Goal: Contribute content: Add original content to the website for others to see

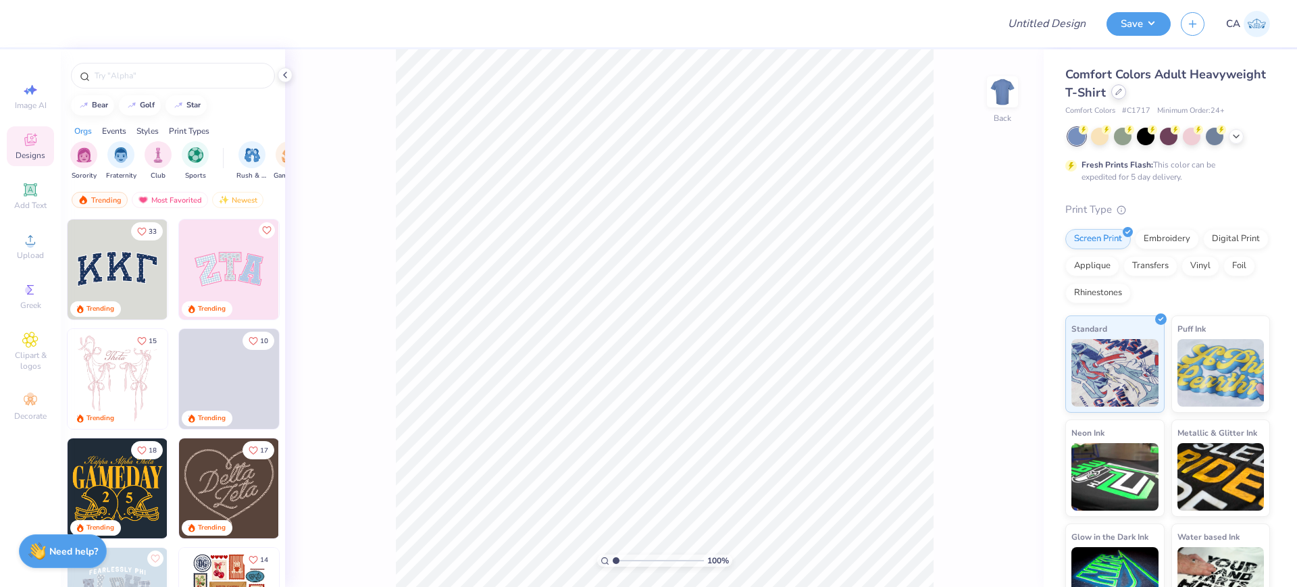
click at [1126, 95] on div at bounding box center [1118, 91] width 15 height 15
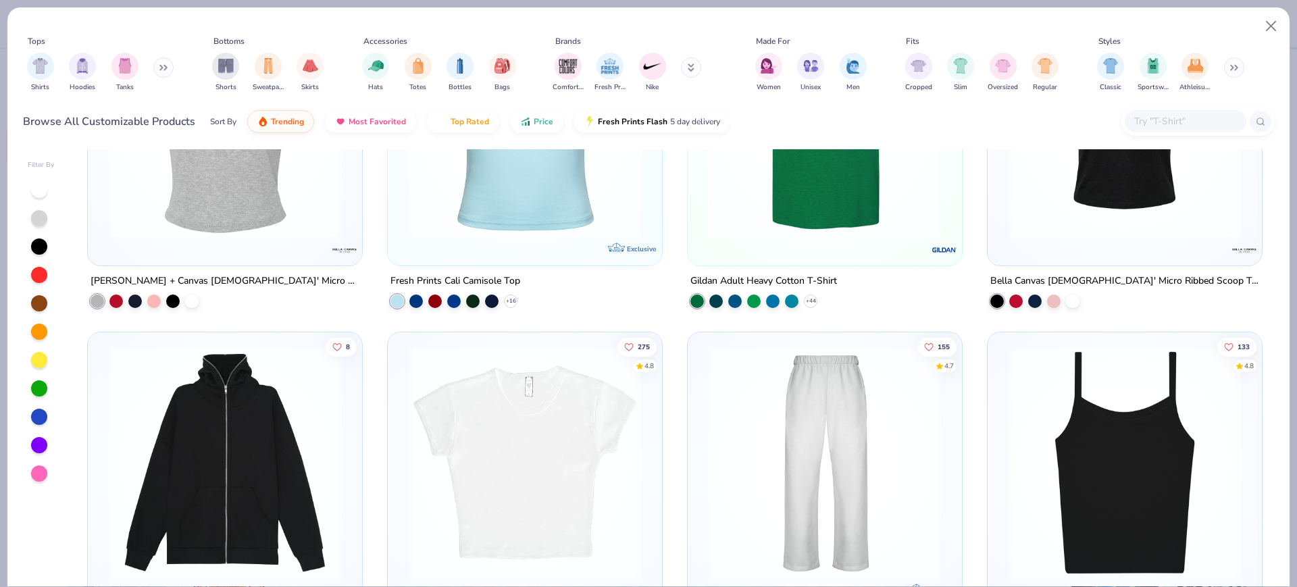
scroll to position [253, 0]
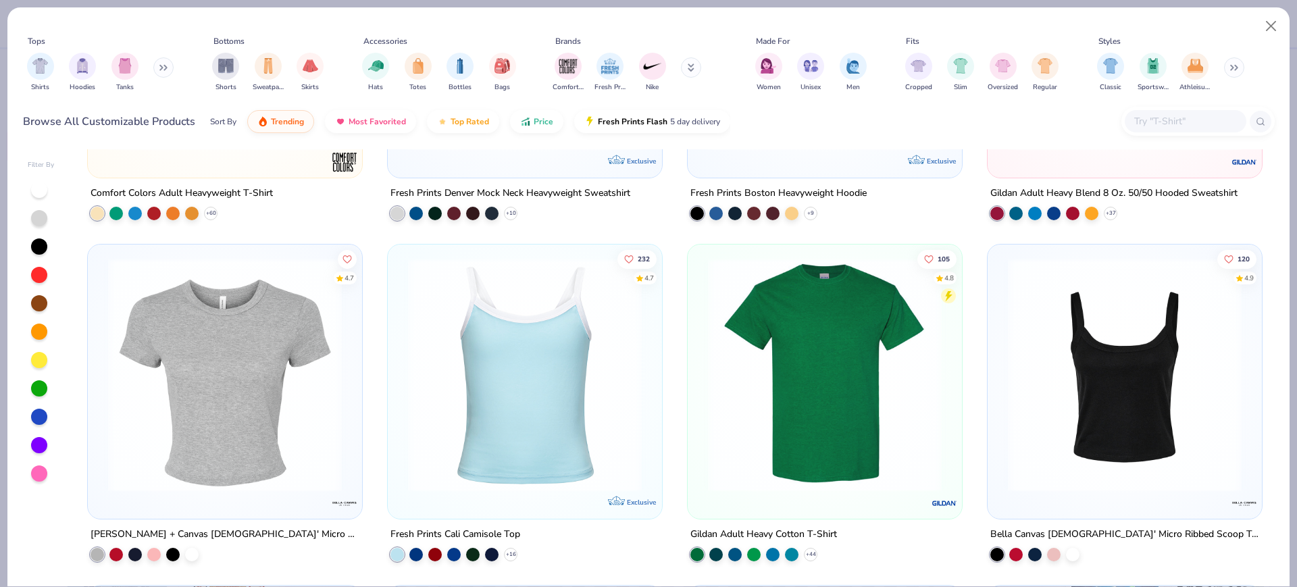
click at [1149, 124] on input "text" at bounding box center [1184, 121] width 104 height 16
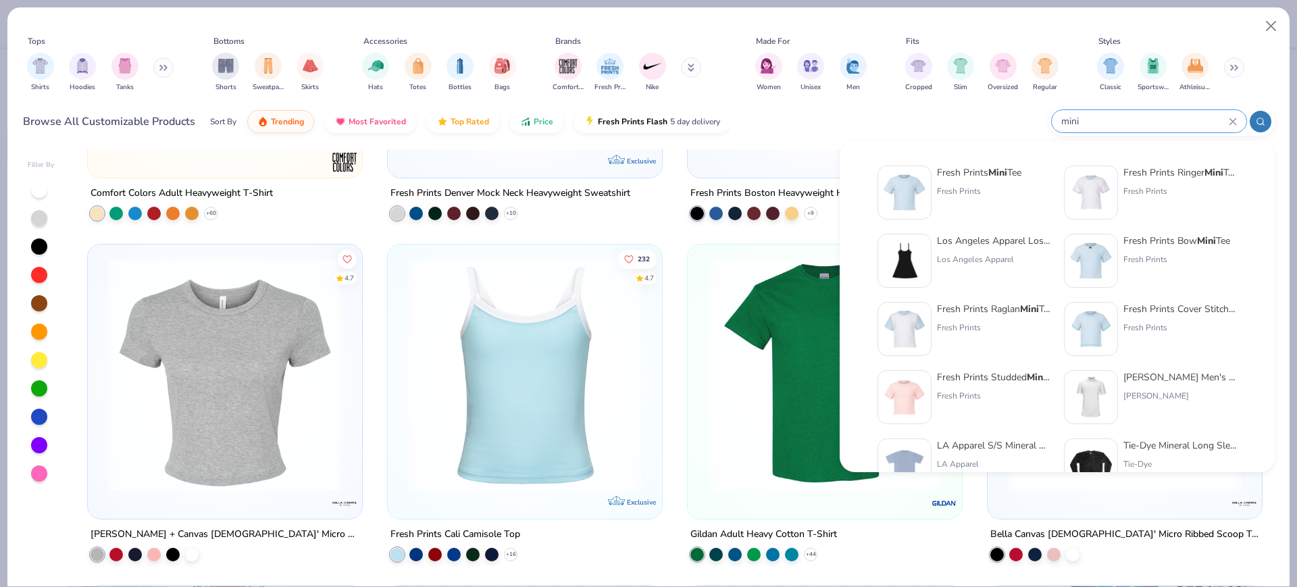
type input "mini"
click at [982, 184] on div "Fresh Prints Mini Tee Fresh Prints" at bounding box center [979, 192] width 84 height 54
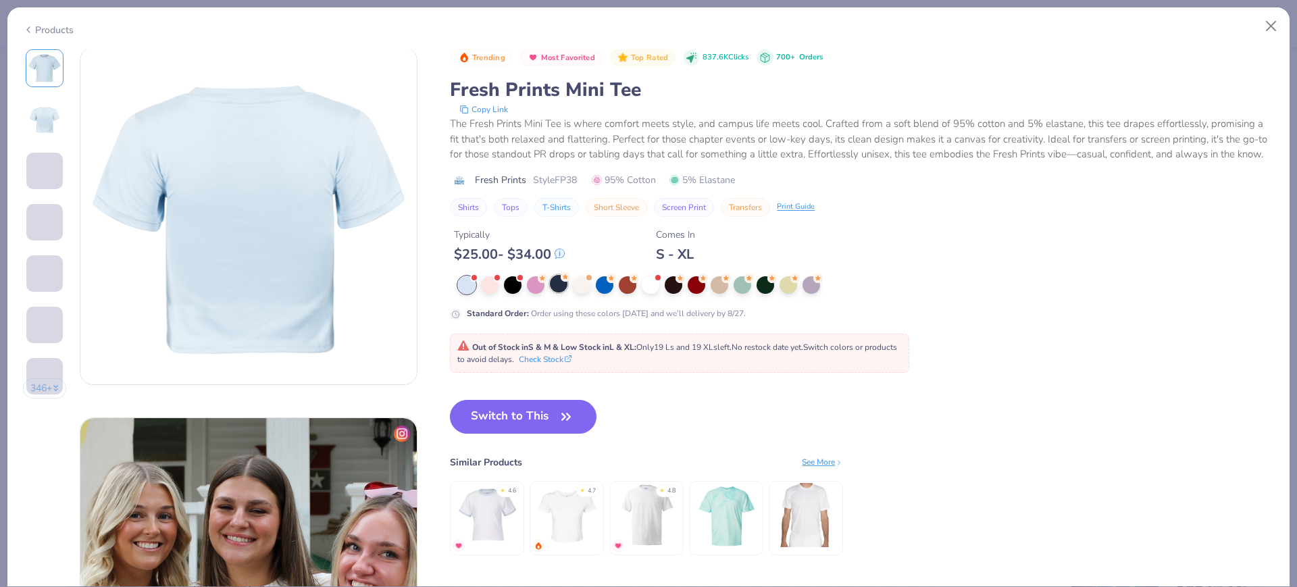
scroll to position [370, 0]
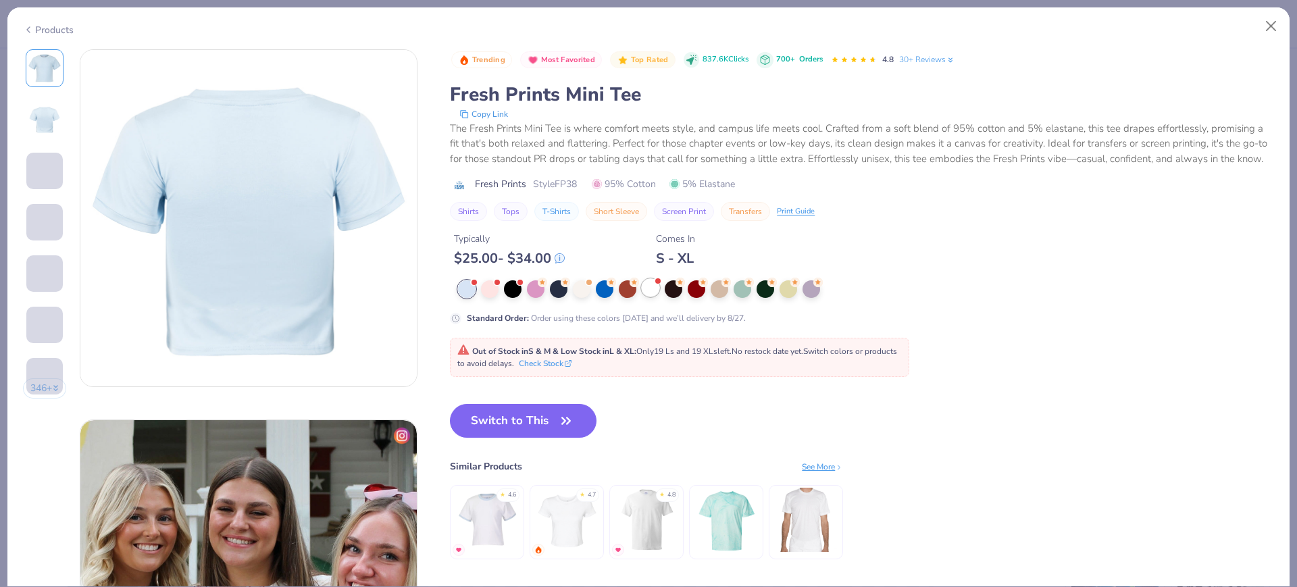
click at [644, 296] on div at bounding box center [651, 288] width 18 height 18
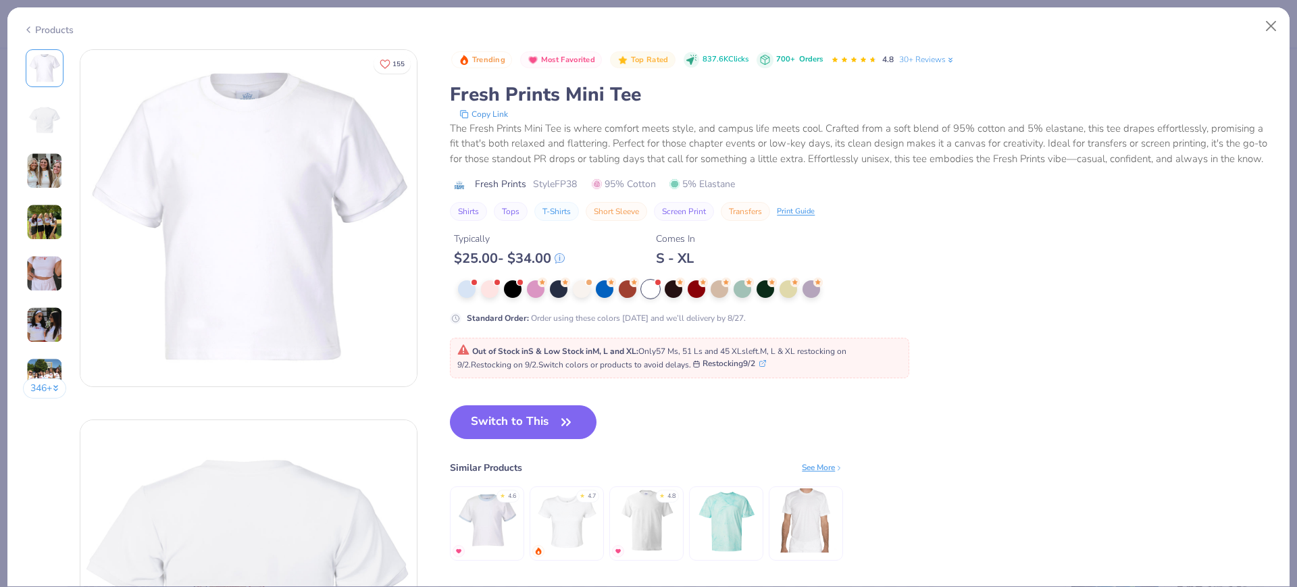
click at [571, 190] on div "Trending Most Favorited Top Rated 837.6K Clicks 700+ Orders 4.8 30+ Reviews Fre…" at bounding box center [862, 135] width 824 height 172
copy span "FP38"
drag, startPoint x: 471, startPoint y: 432, endPoint x: 242, endPoint y: 5, distance: 484.6
click at [471, 432] on button "Switch to This" at bounding box center [523, 422] width 147 height 34
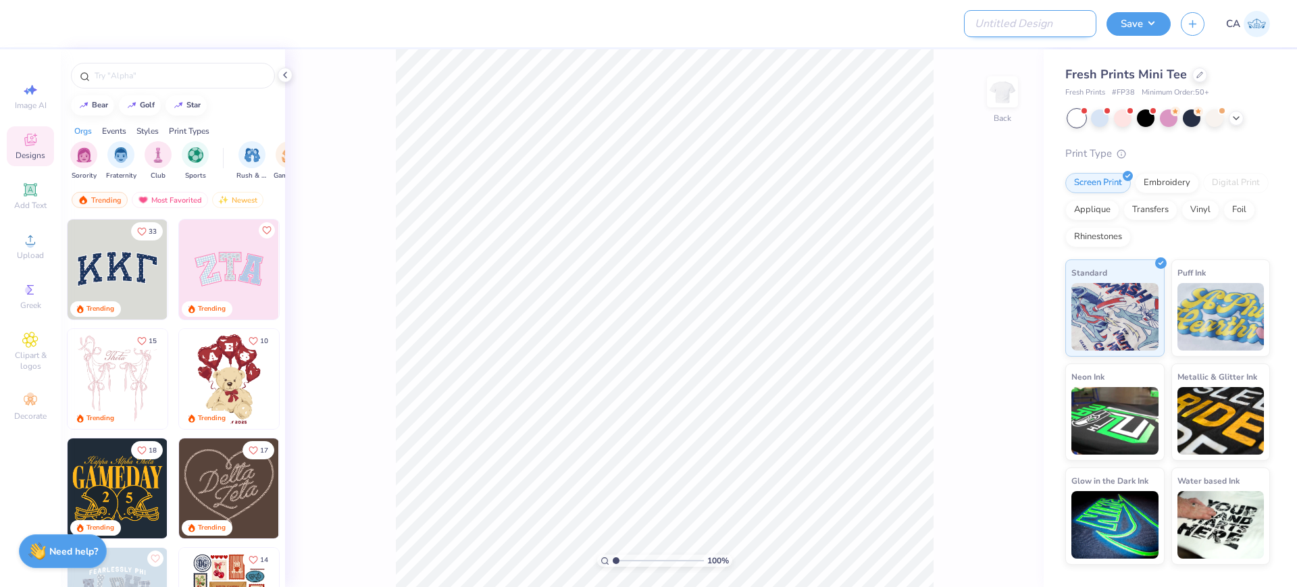
click at [1023, 21] on input "Design Title" at bounding box center [1030, 23] width 132 height 27
paste input "FPS239531"
type input "FPS239531"
click at [33, 243] on circle at bounding box center [29, 243] width 7 height 7
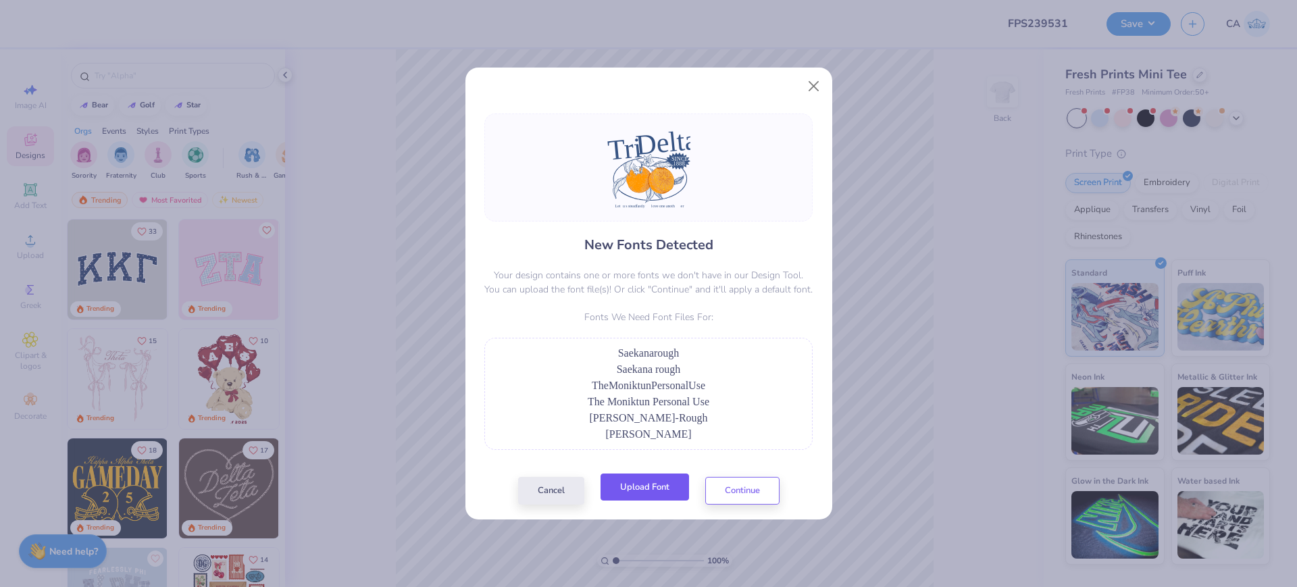
click at [632, 489] on button "Upload Font" at bounding box center [644, 487] width 88 height 28
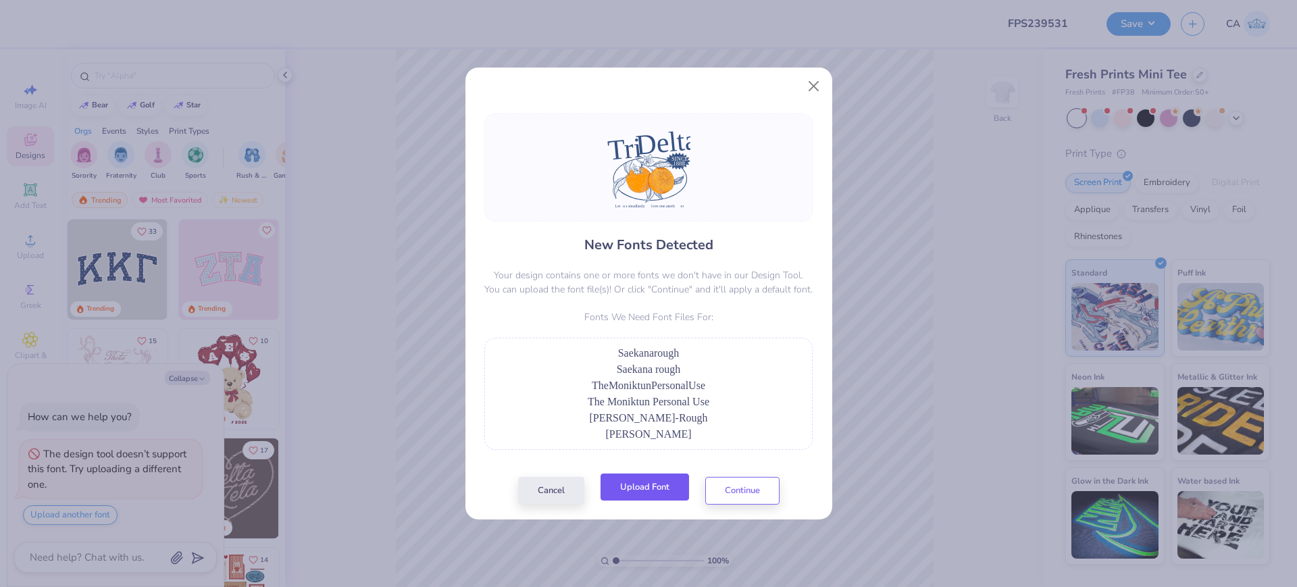
click at [647, 488] on button "Upload Font" at bounding box center [644, 487] width 88 height 28
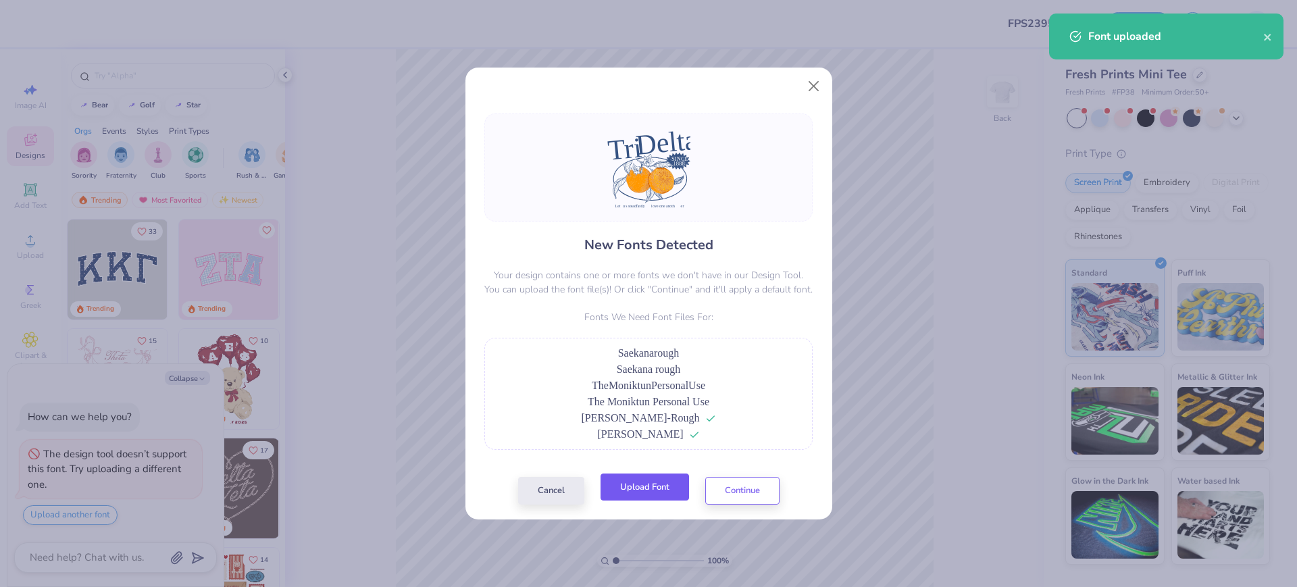
click at [664, 489] on button "Upload Font" at bounding box center [644, 487] width 88 height 28
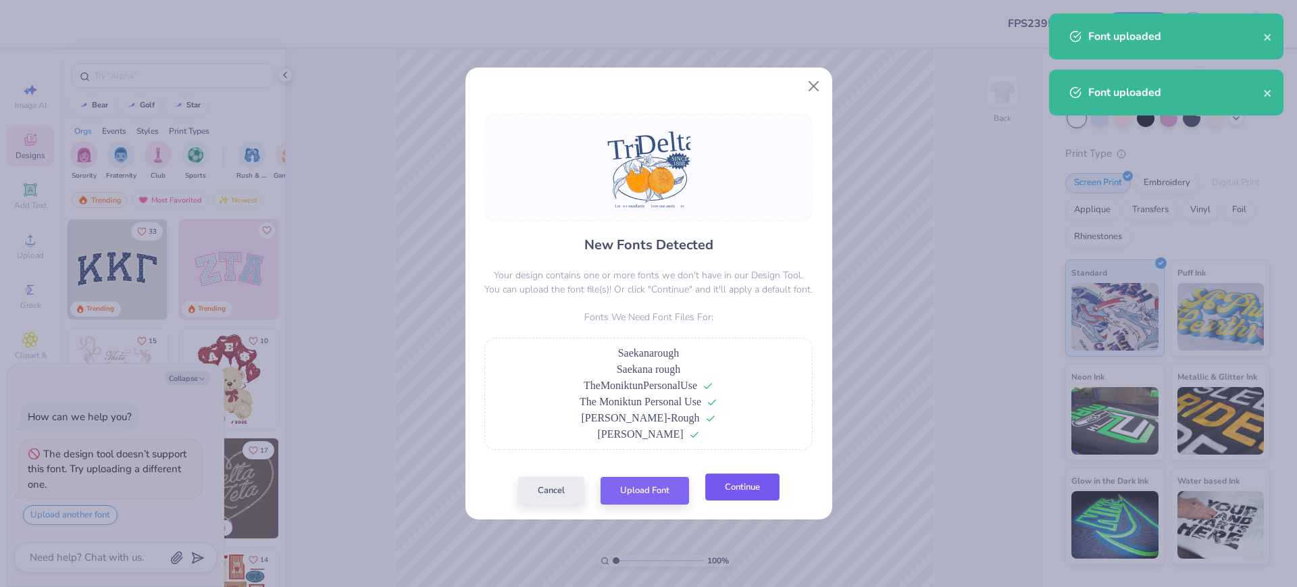
click at [736, 501] on button "Continue" at bounding box center [742, 487] width 74 height 28
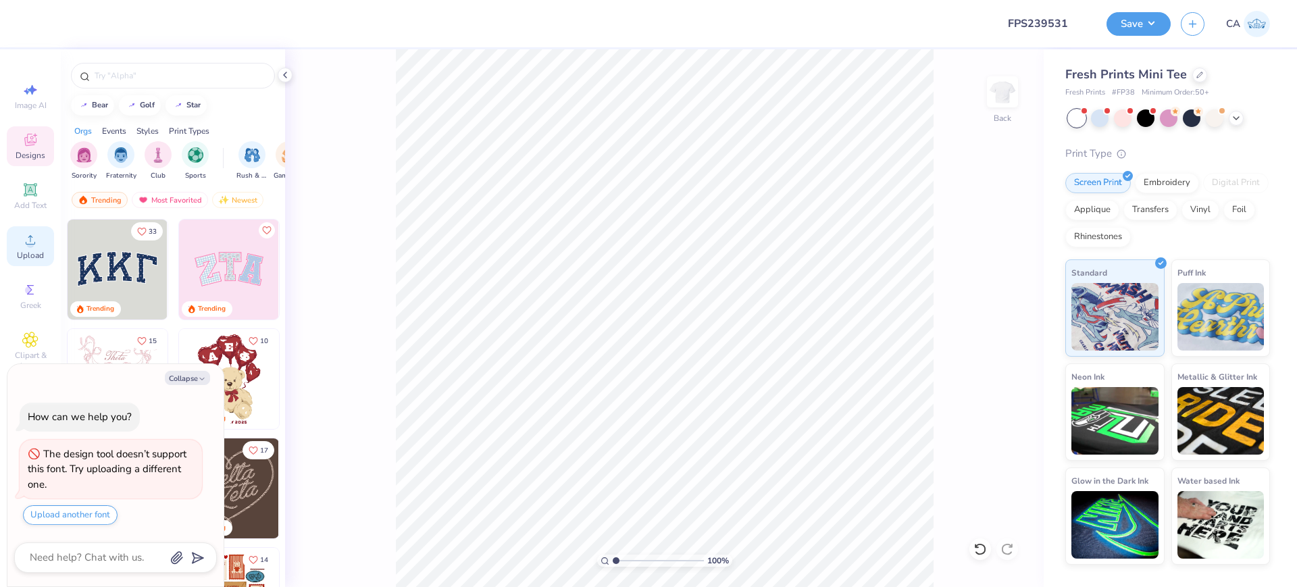
click at [13, 238] on div "Upload" at bounding box center [30, 246] width 47 height 40
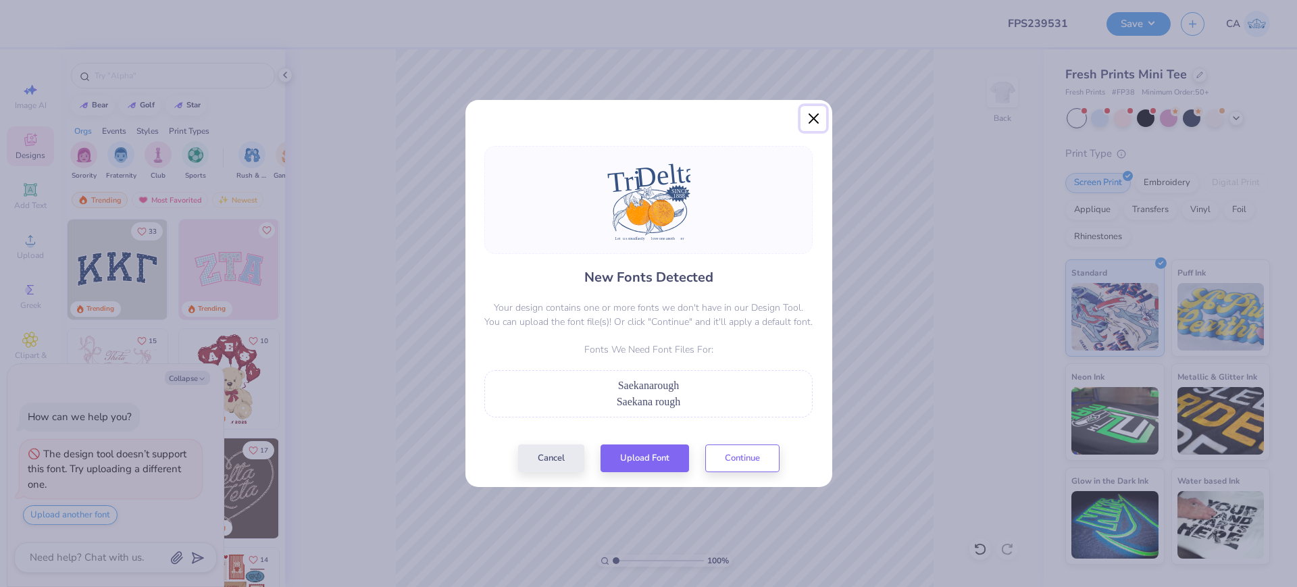
click at [814, 115] on button "Close" at bounding box center [813, 119] width 26 height 26
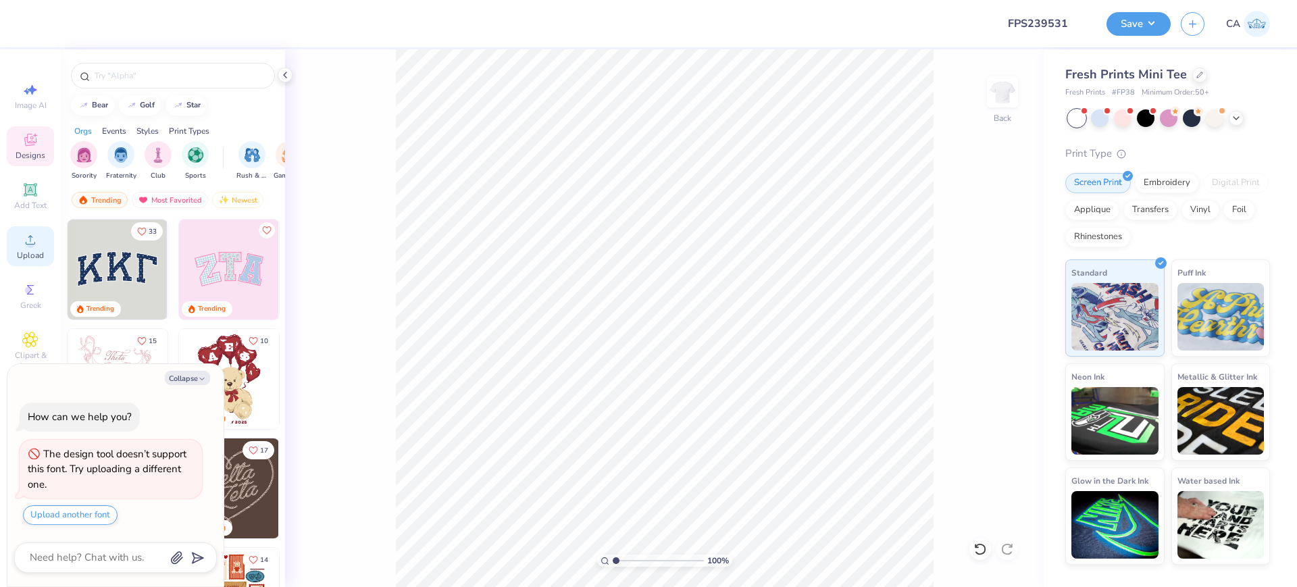
click at [28, 244] on icon at bounding box center [30, 239] width 9 height 9
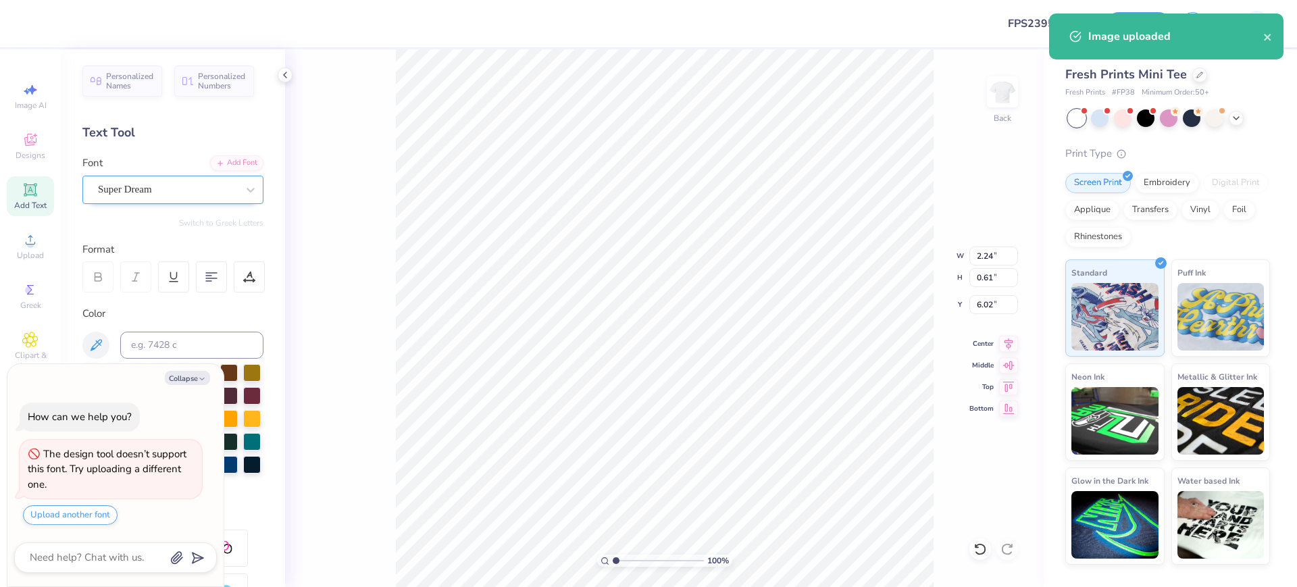
click at [184, 188] on div "Super Dream" at bounding box center [168, 189] width 142 height 21
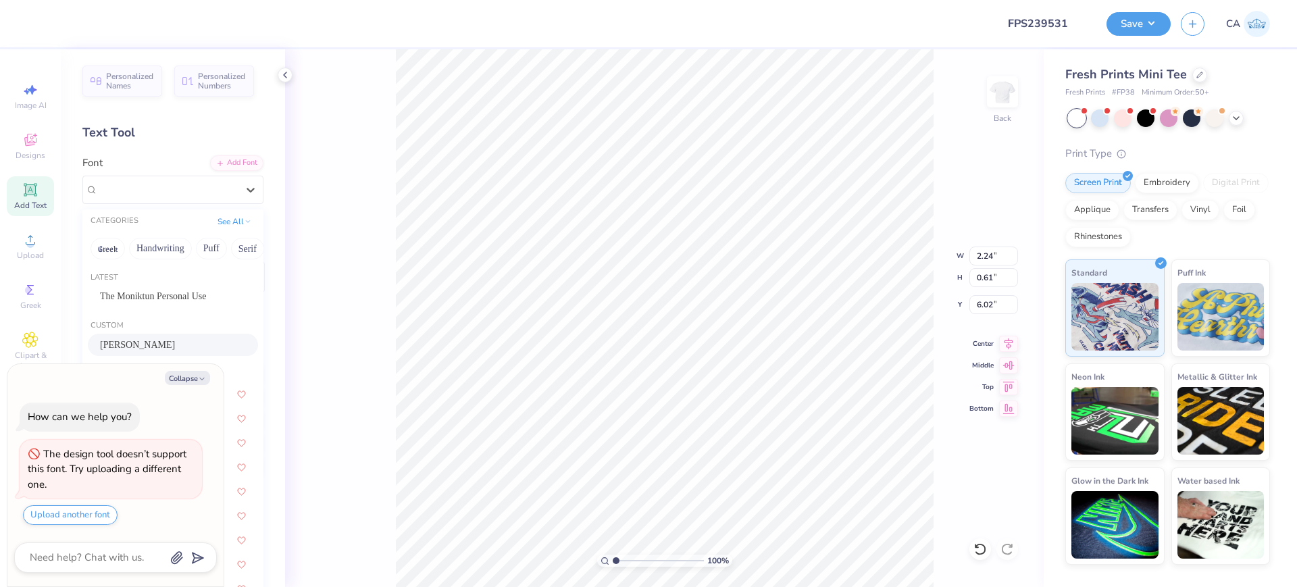
click at [128, 340] on span "[PERSON_NAME]" at bounding box center [137, 345] width 75 height 14
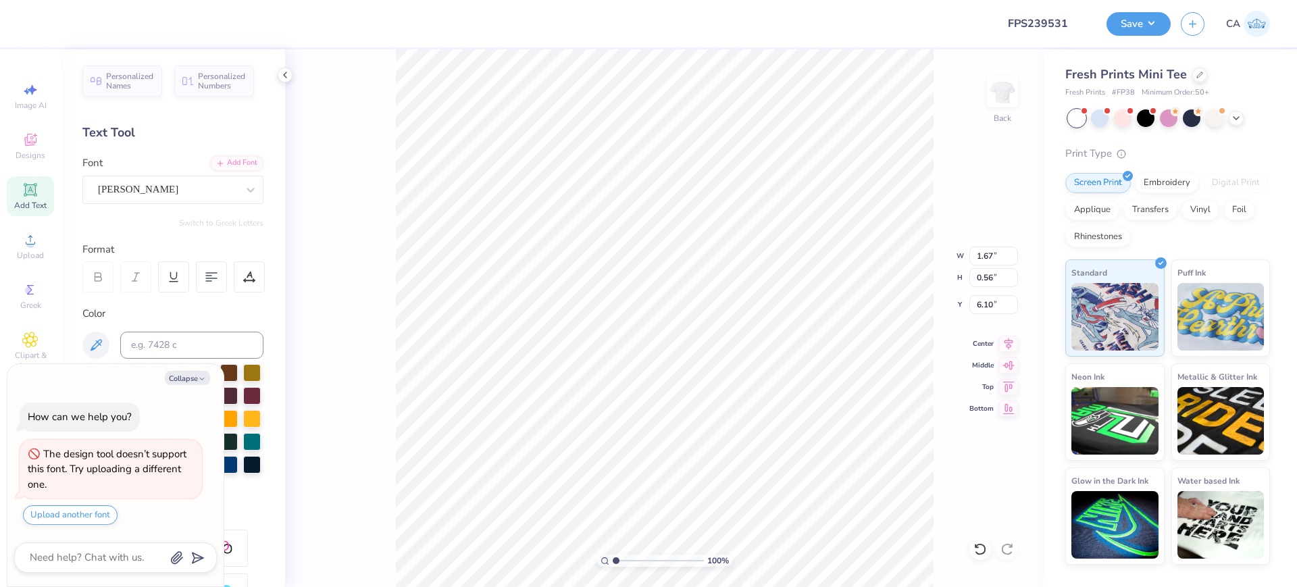
type textarea "x"
type input "1.67"
type input "0.56"
type input "6.10"
type textarea "x"
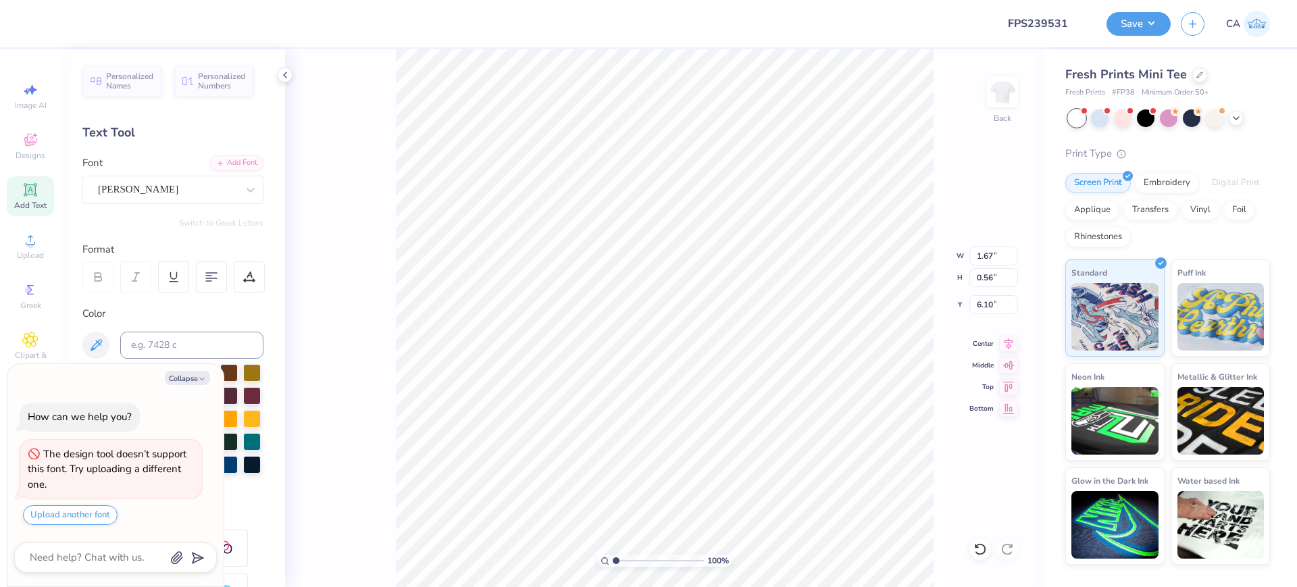
type input "1.81"
type input "0.58"
type input "6.69"
click at [188, 193] on div "Super Dream" at bounding box center [168, 189] width 142 height 21
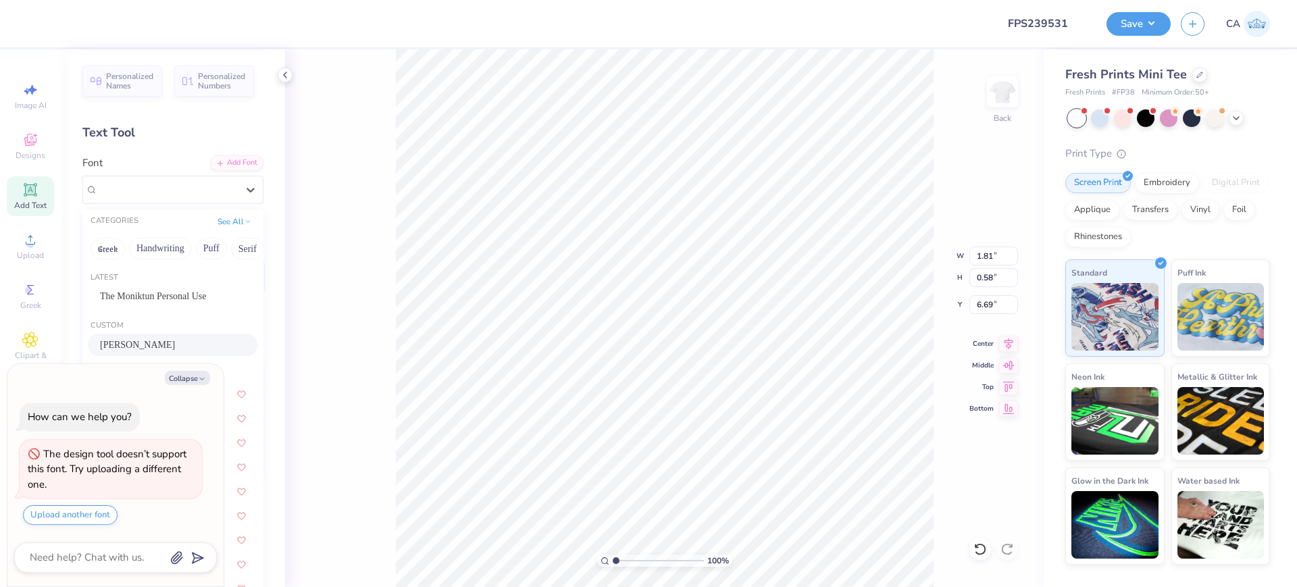
click at [156, 344] on span "[PERSON_NAME]" at bounding box center [137, 345] width 75 height 14
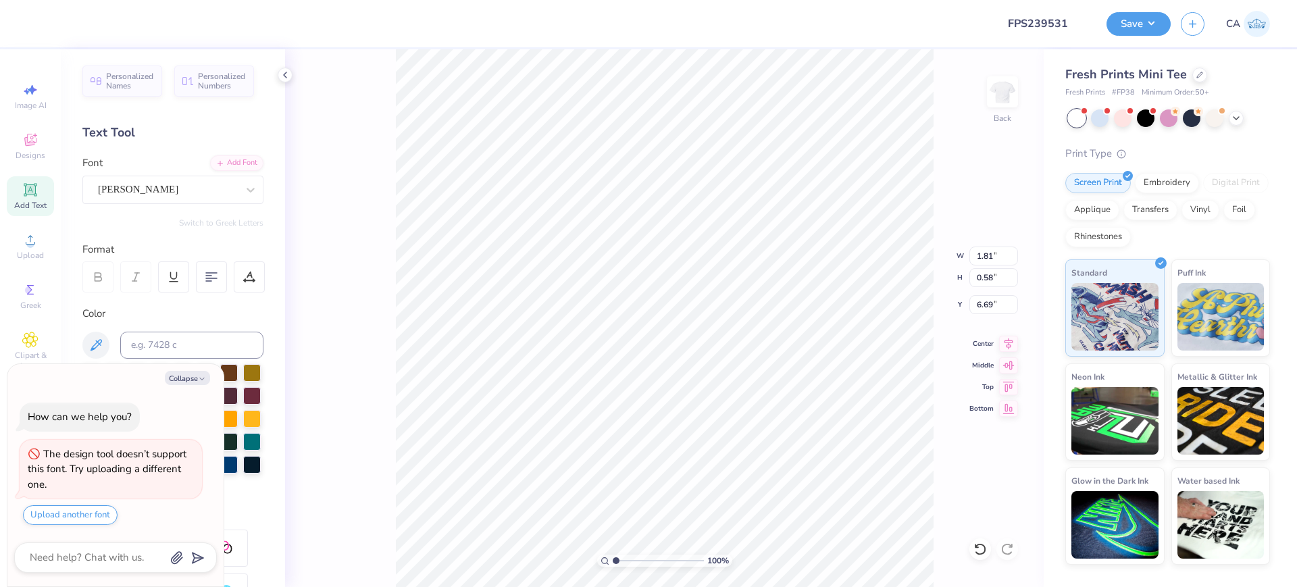
type textarea "x"
type input "1.26"
type input "0.56"
type input "6.76"
type textarea "x"
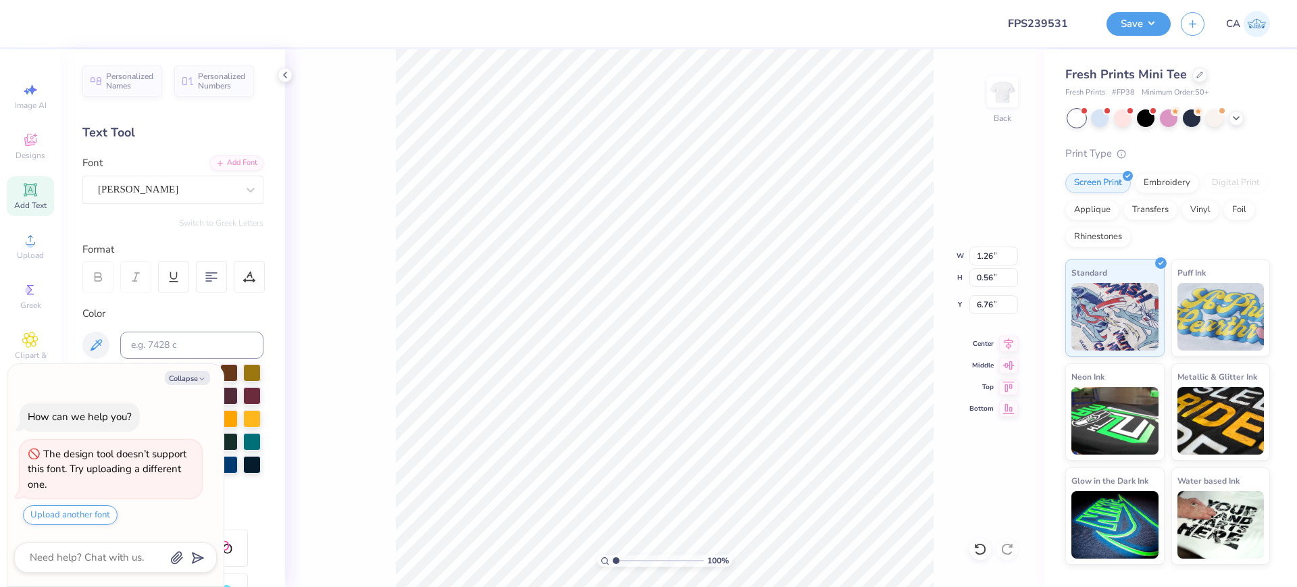
type input "8.82"
type input "0.48"
type input "12.55"
click at [122, 190] on div "Super Dream" at bounding box center [168, 189] width 142 height 21
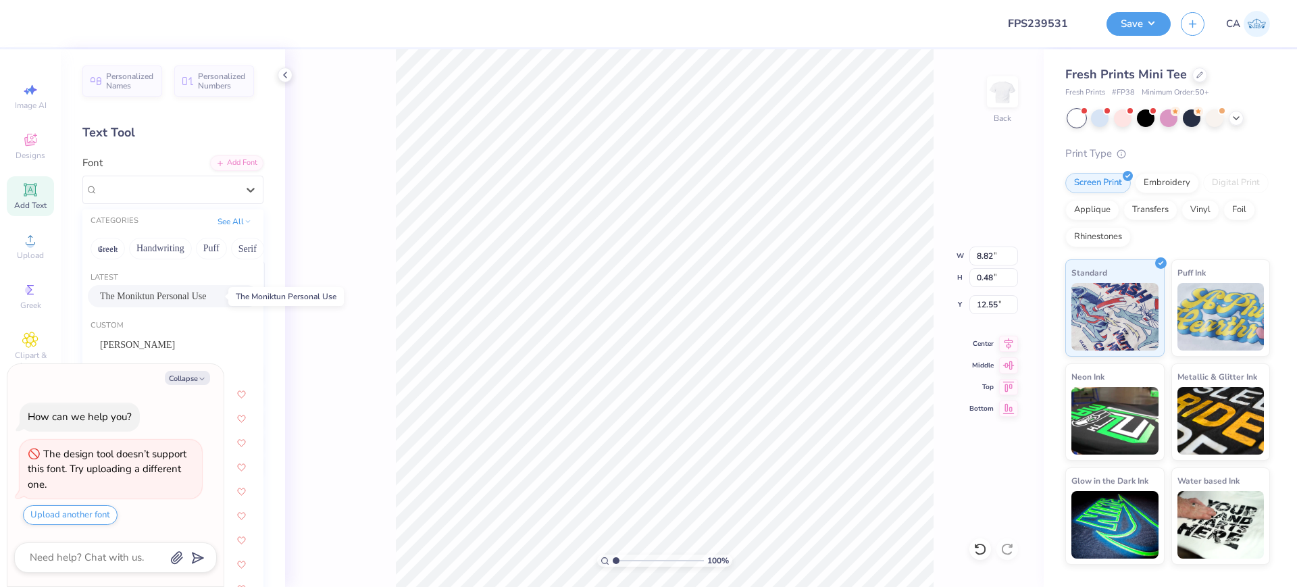
click at [151, 299] on span "The Moniktun Personal Use" at bounding box center [153, 296] width 106 height 14
type textarea "x"
type input "9.58"
type input "0.72"
type input "12.42"
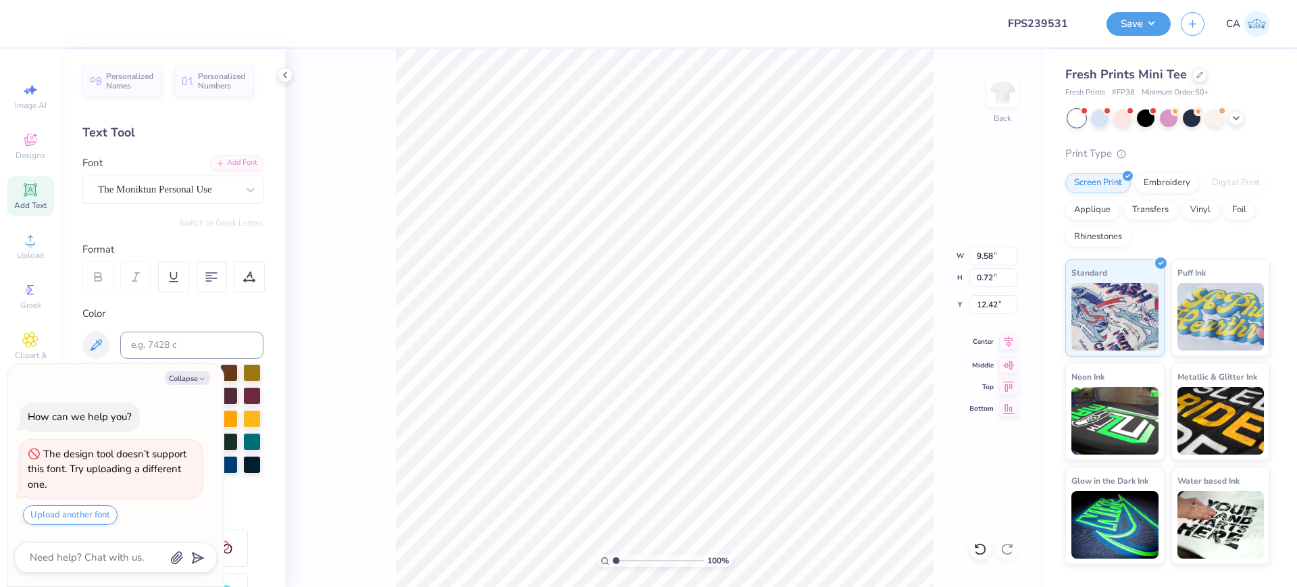
click at [1009, 338] on icon at bounding box center [1008, 342] width 19 height 16
type textarea "x"
type input "1.67"
type input "0.56"
type input "6.10"
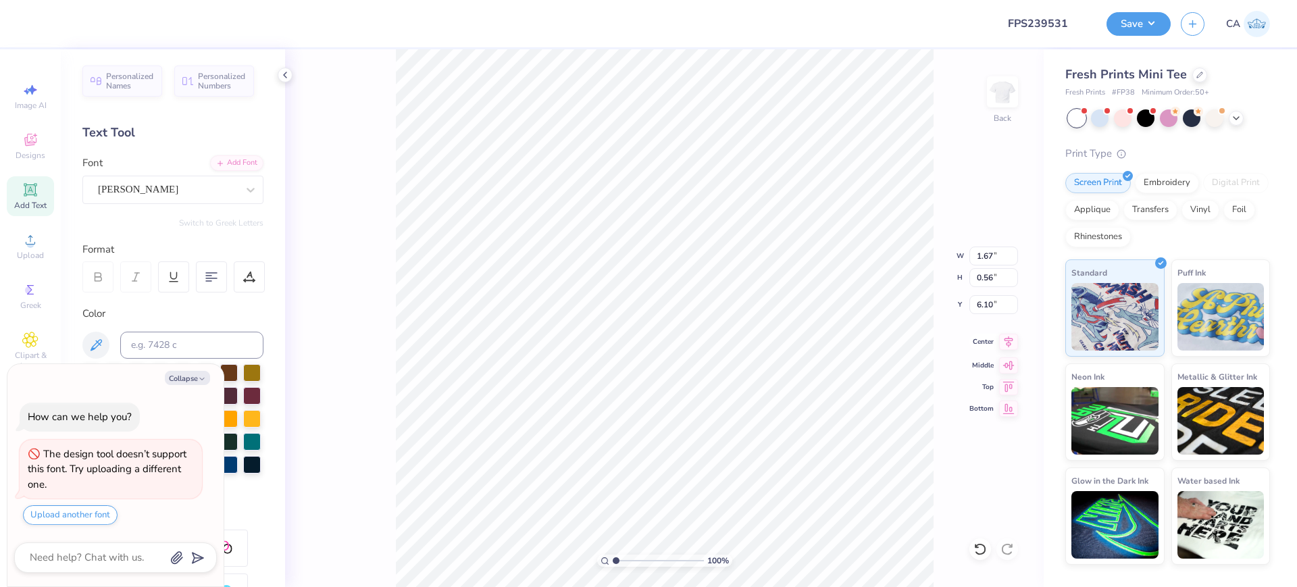
type textarea "x"
type input "1.22"
type input "3.12"
click at [635, 560] on input "range" at bounding box center [657, 560] width 91 height 12
type textarea "x"
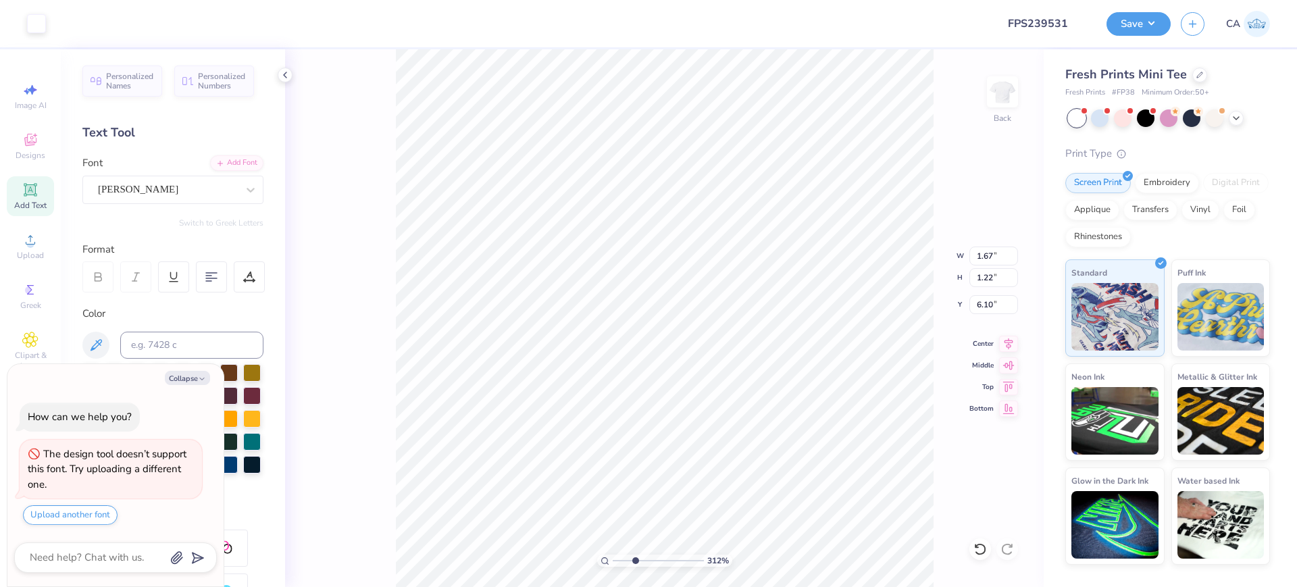
type input "6.03"
type input "1.63"
click at [621, 556] on input "range" at bounding box center [657, 560] width 91 height 12
click at [83, 26] on div at bounding box center [85, 22] width 19 height 19
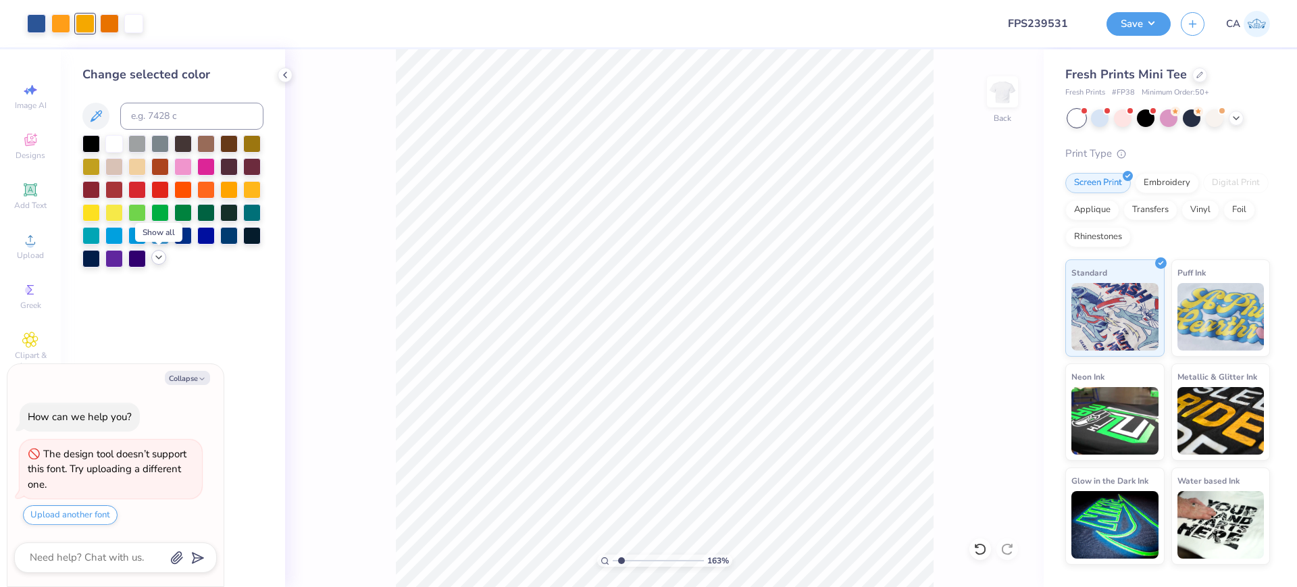
click at [157, 257] on icon at bounding box center [158, 257] width 11 height 11
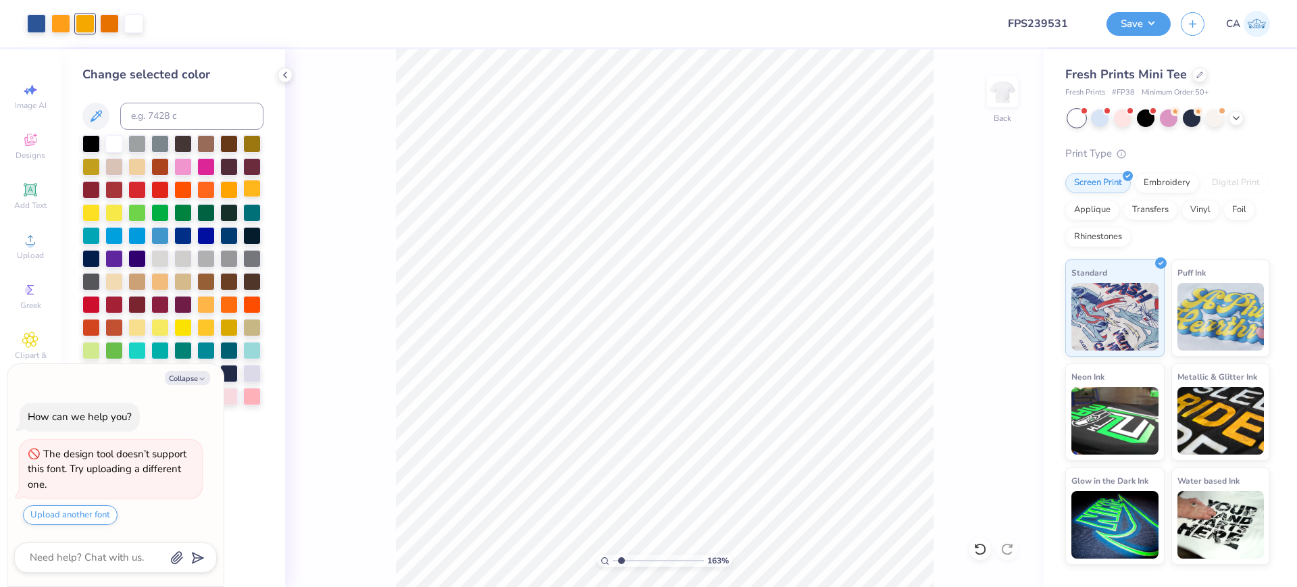
click at [249, 188] on div at bounding box center [252, 189] width 18 height 18
type textarea "x"
drag, startPoint x: 627, startPoint y: 558, endPoint x: 611, endPoint y: 557, distance: 15.6
type input "1"
click at [612, 557] on input "range" at bounding box center [657, 560] width 91 height 12
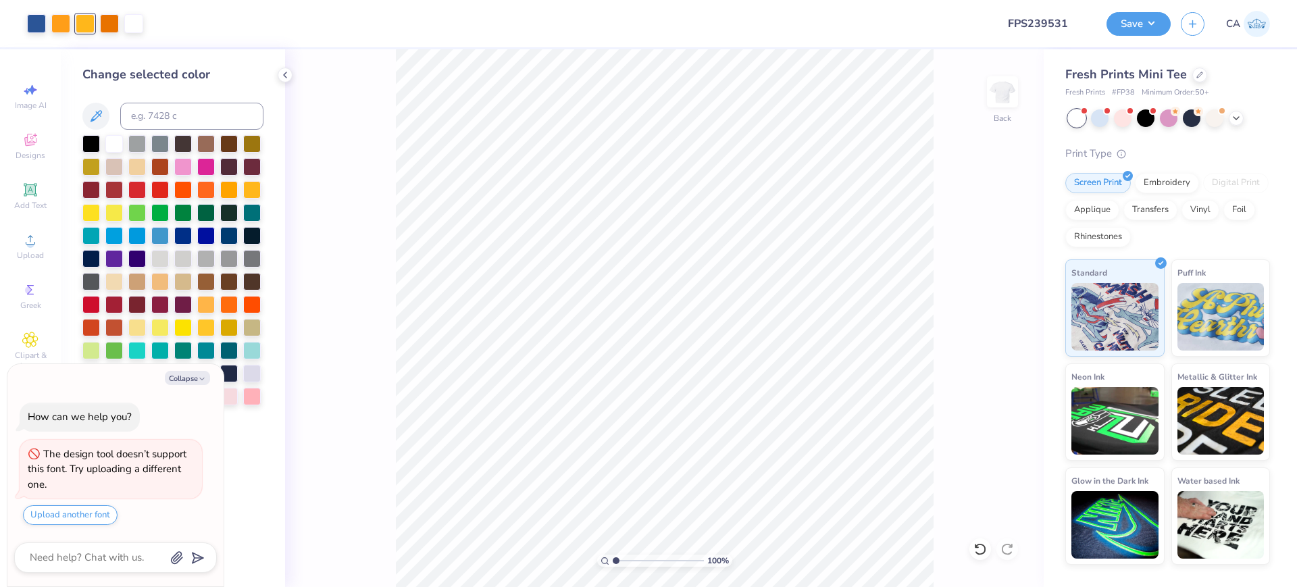
type textarea "x"
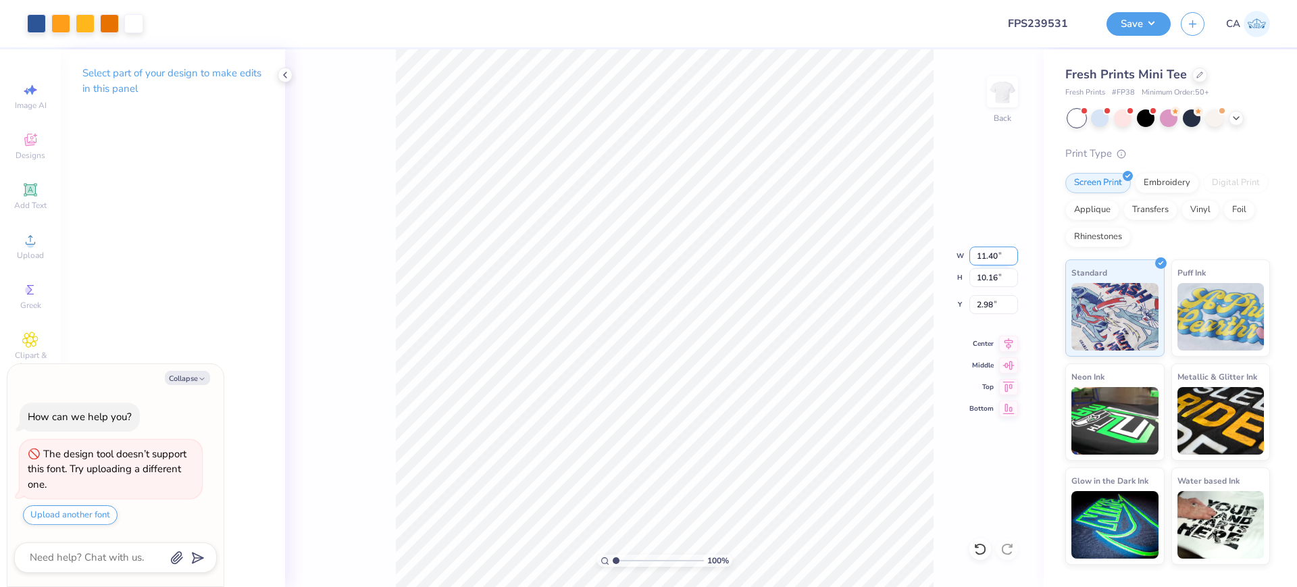
click at [991, 259] on input "11.40" at bounding box center [993, 255] width 49 height 19
type input "10"
type textarea "x"
type input "10.00"
type input "8.92"
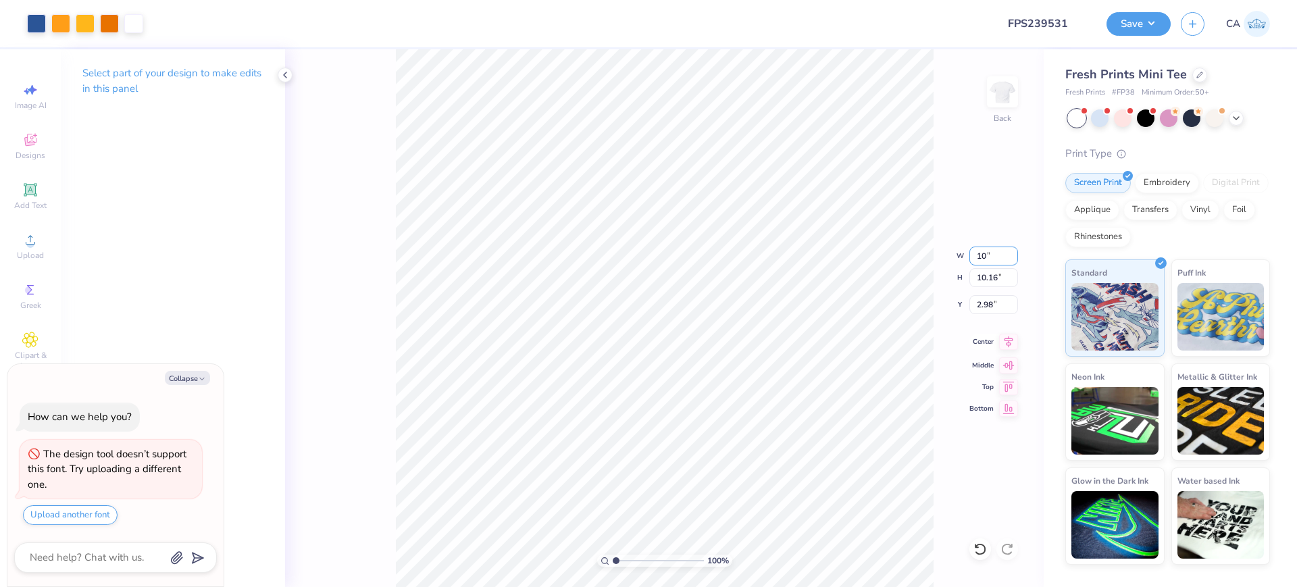
type input "3.60"
click at [989, 255] on input "10.00" at bounding box center [993, 255] width 49 height 19
type input "7"
type textarea "x"
type input "7.00"
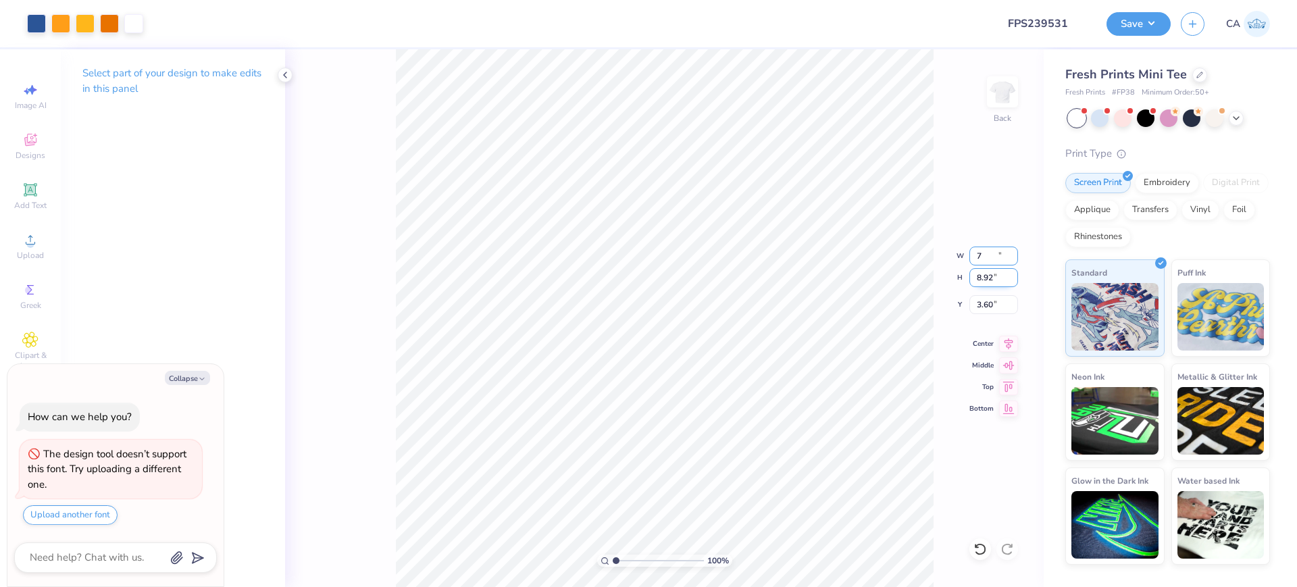
type input "6.24"
click at [989, 304] on input "4.94" at bounding box center [993, 304] width 49 height 19
type input "3"
type textarea "x"
click at [993, 307] on input "3.00" at bounding box center [993, 304] width 49 height 19
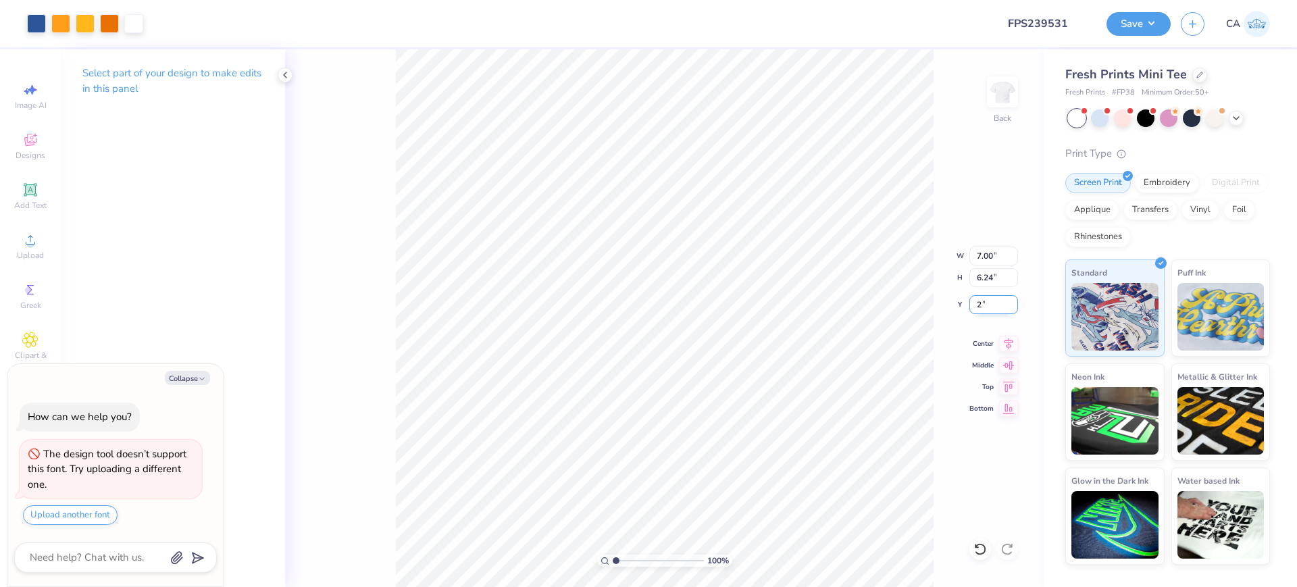
type input "2"
type textarea "x"
type input "2.00"
click at [993, 263] on input "7.00" at bounding box center [993, 255] width 49 height 19
type input "8"
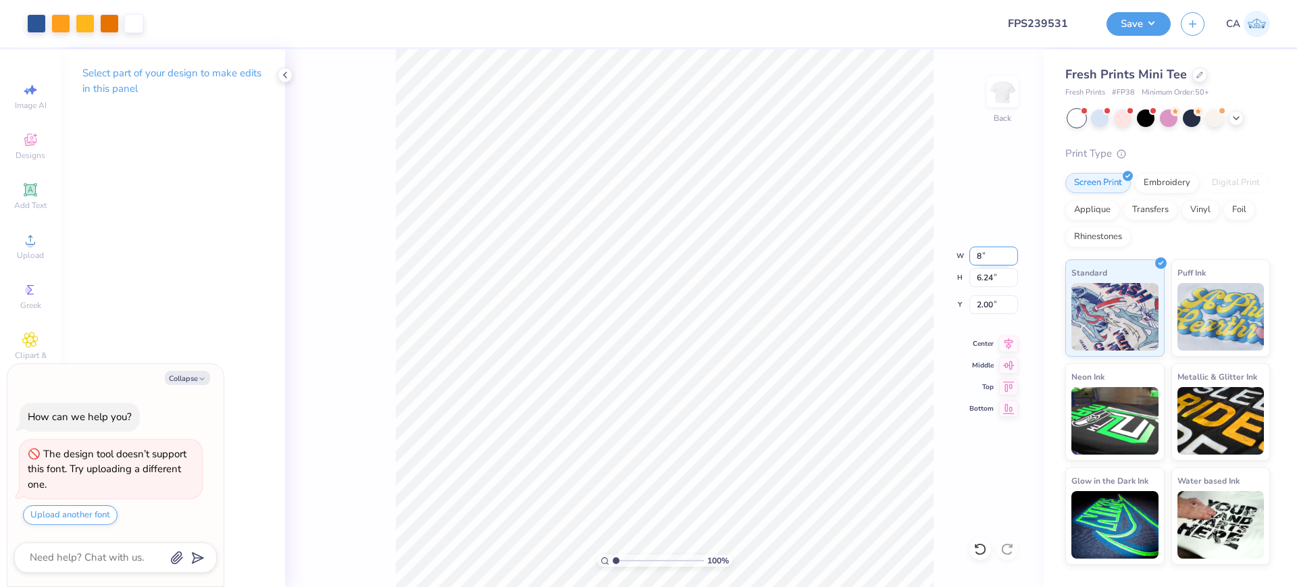
type textarea "x"
type input "8.00"
type input "7.13"
click at [1002, 299] on input "1.55" at bounding box center [993, 304] width 49 height 19
type input "2"
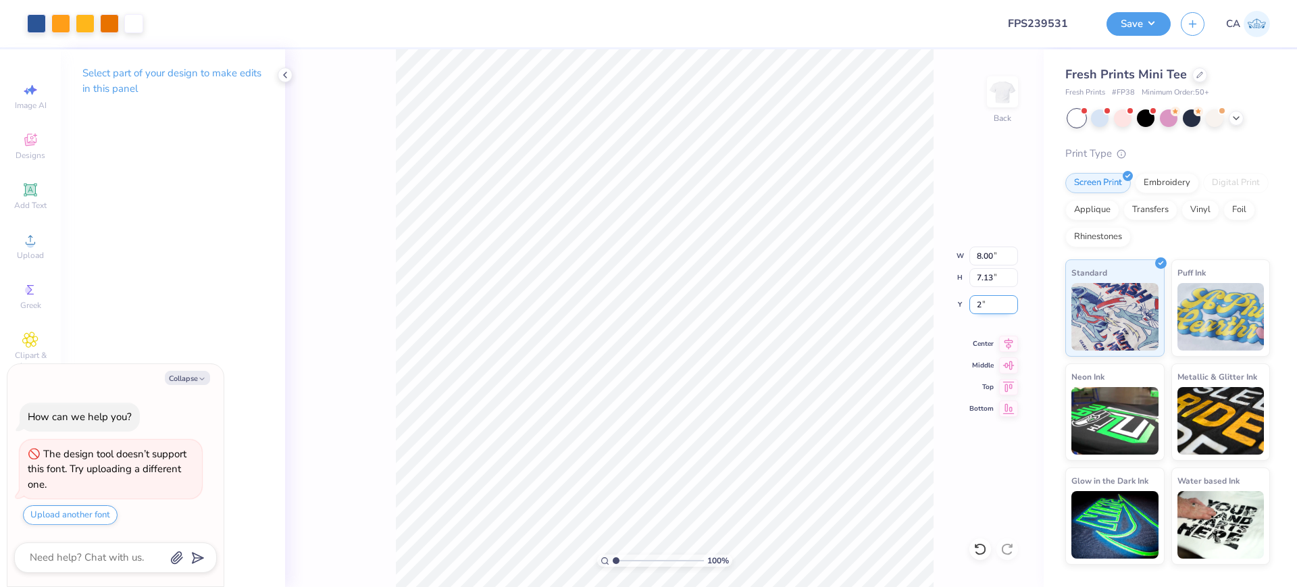
type textarea "x"
type input "2.00"
click at [1112, 24] on button "Save" at bounding box center [1138, 22] width 64 height 24
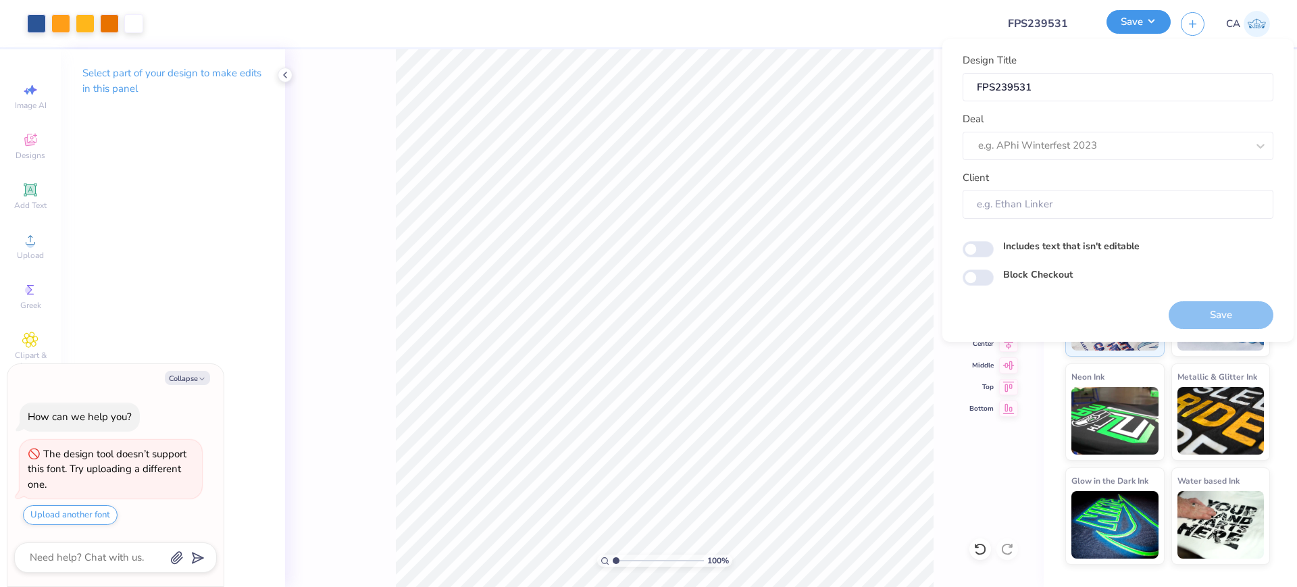
type textarea "x"
click at [1114, 155] on div "e.g. APhi Winterfest 2023" at bounding box center [1111, 145] width 271 height 21
click at [1116, 187] on div "Design Tool Gallery" at bounding box center [1118, 182] width 300 height 22
type input "design tool gall"
type textarea "x"
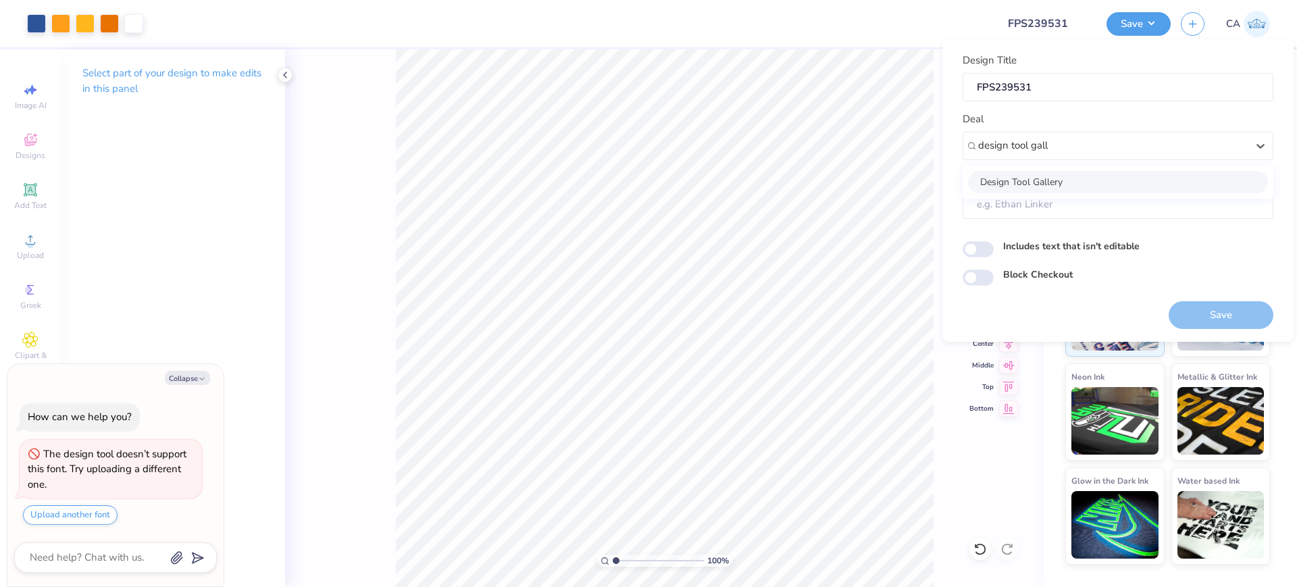
type input "Design Tool Gallery User"
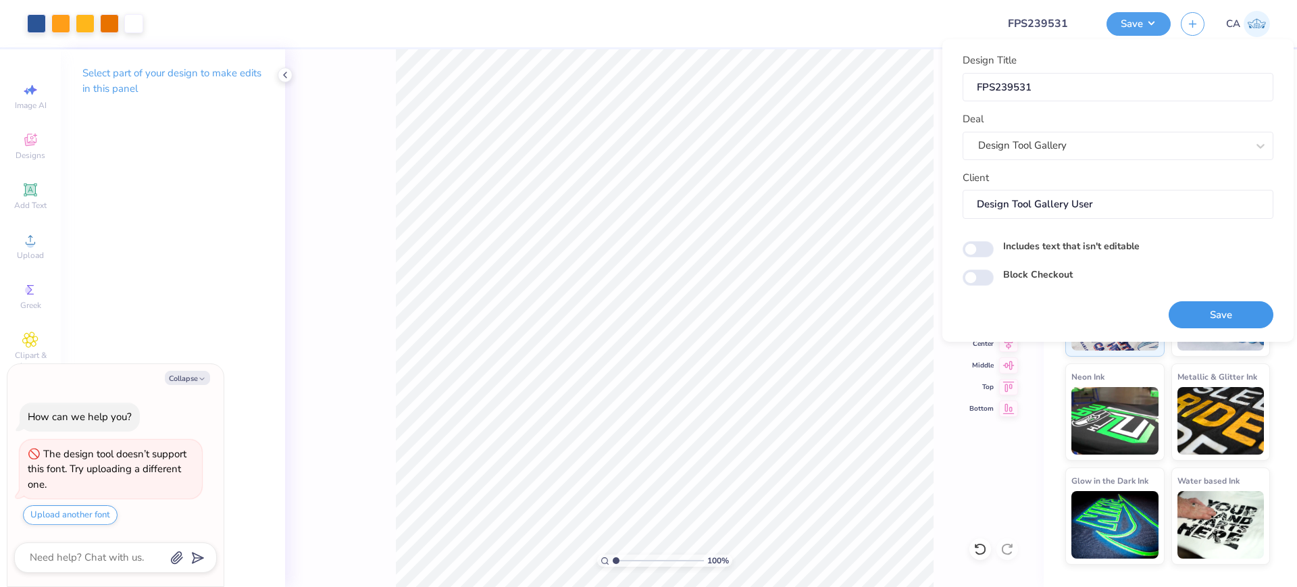
click at [1205, 317] on button "Save" at bounding box center [1220, 315] width 105 height 28
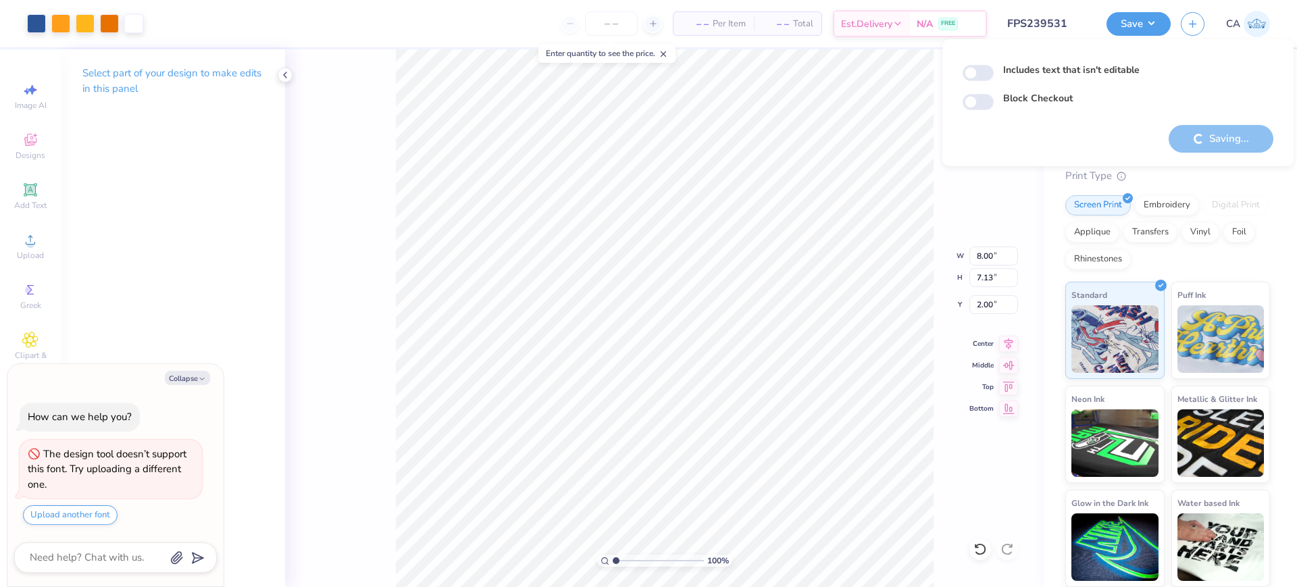
type textarea "x"
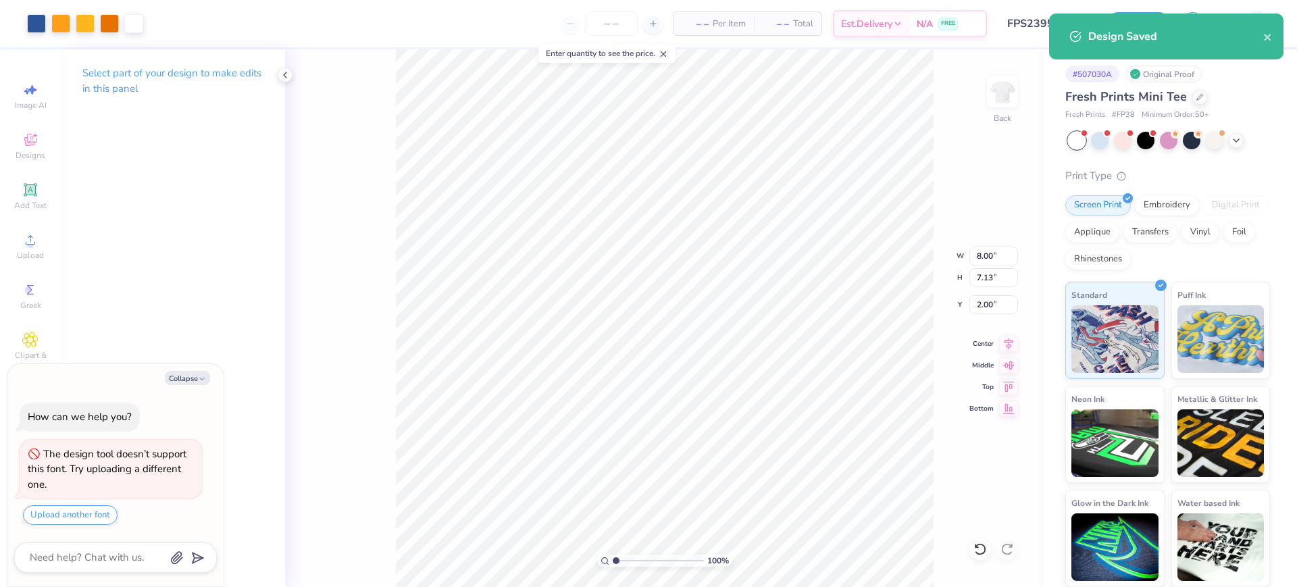
type input "4.02"
click at [643, 560] on input "range" at bounding box center [657, 560] width 91 height 12
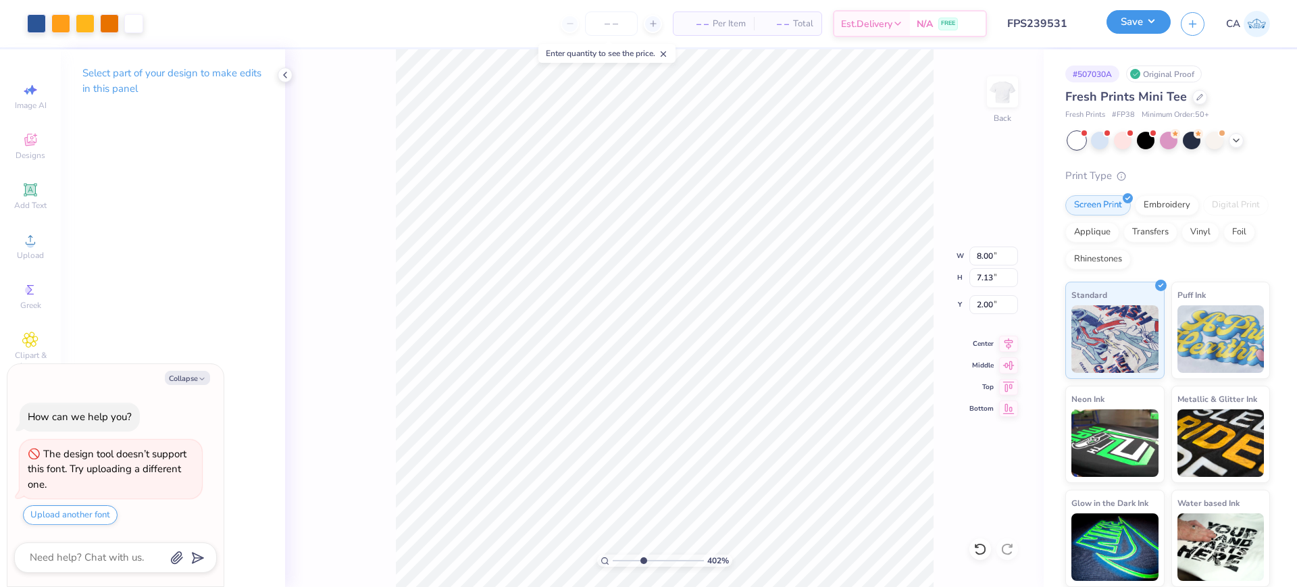
click at [1153, 32] on button "Save" at bounding box center [1138, 22] width 64 height 24
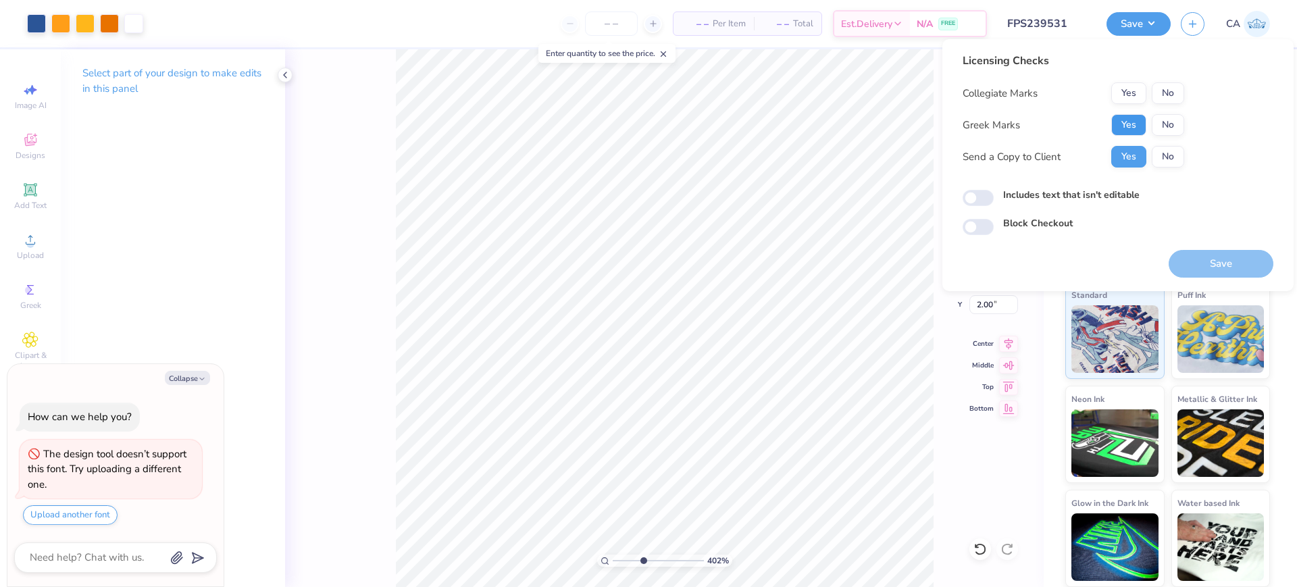
click at [1142, 120] on button "Yes" at bounding box center [1128, 125] width 35 height 22
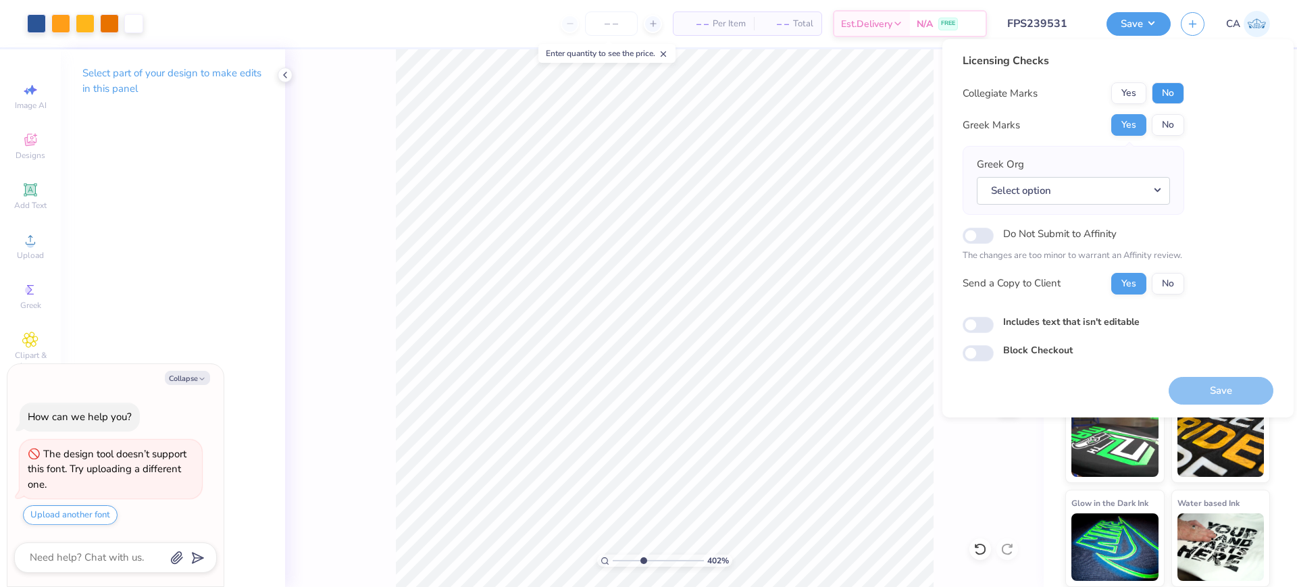
click at [1177, 92] on button "No" at bounding box center [1167, 93] width 32 height 22
click at [1122, 185] on button "Select option" at bounding box center [1072, 191] width 193 height 28
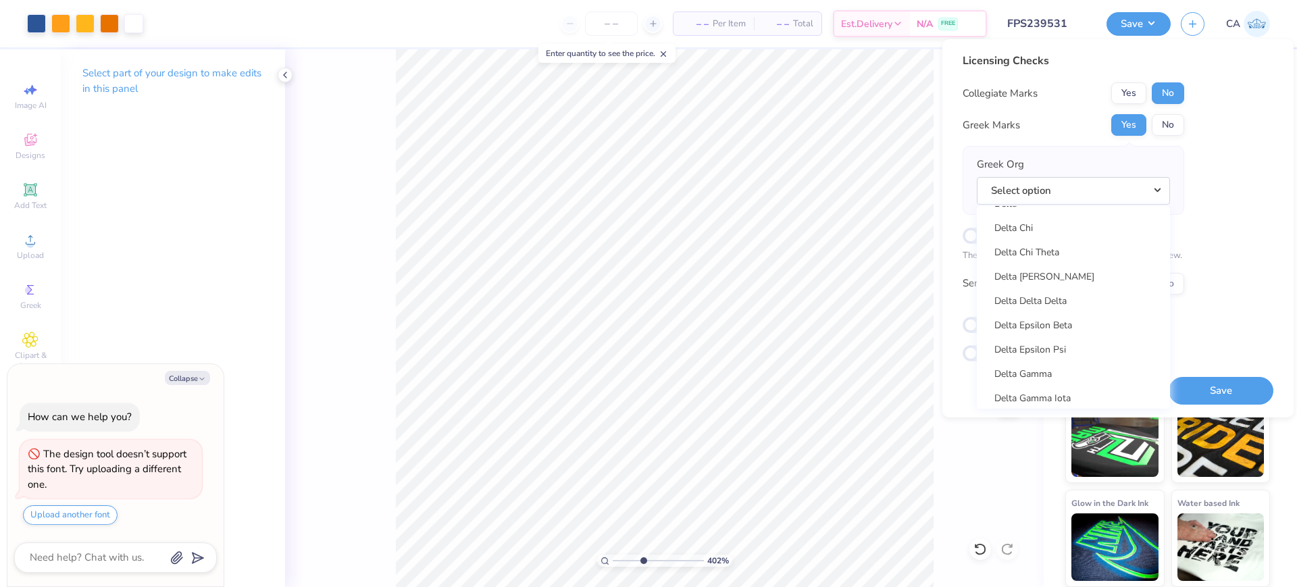
scroll to position [2954, 0]
click at [1056, 336] on link "Delta Delta Delta" at bounding box center [1073, 331] width 182 height 22
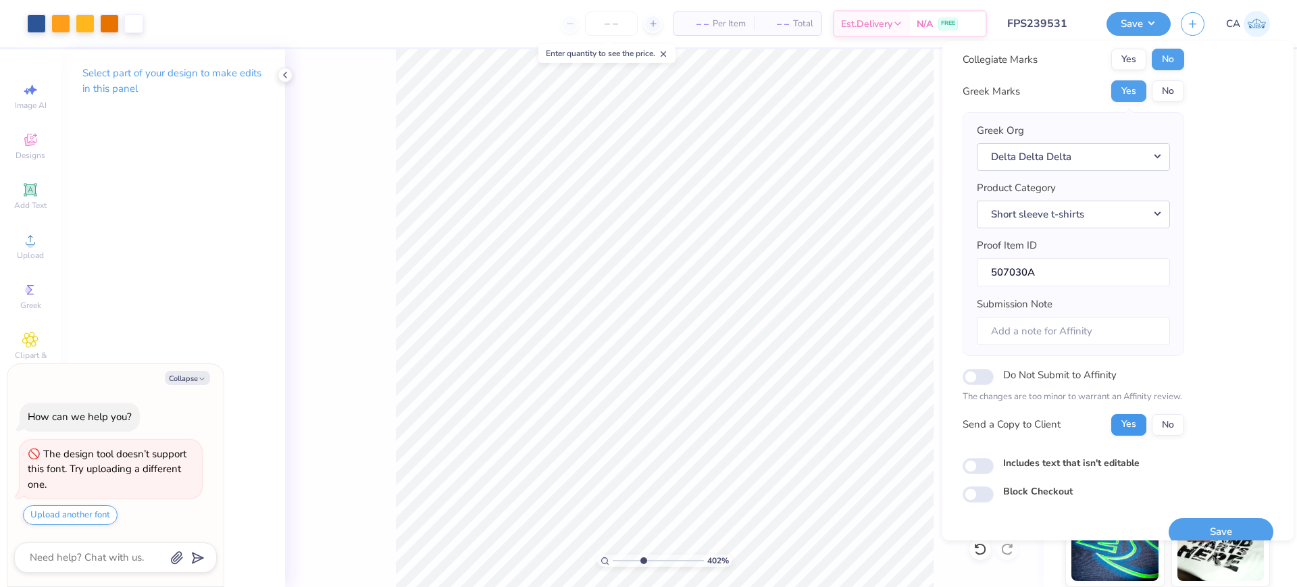
scroll to position [54, 0]
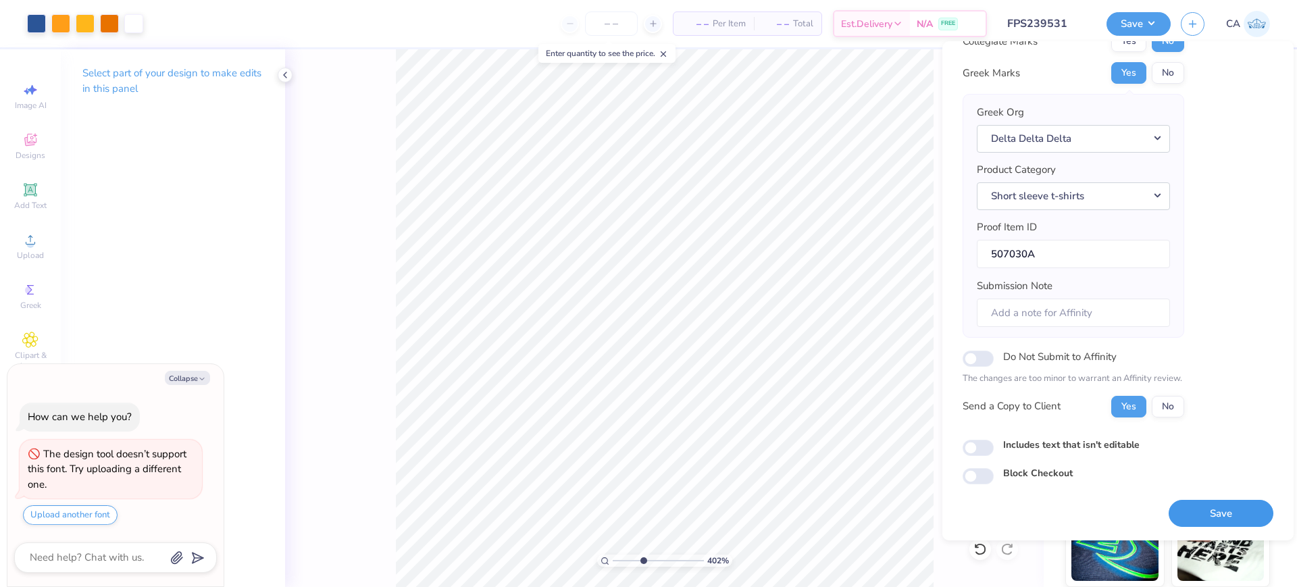
click at [1197, 504] on button "Save" at bounding box center [1220, 514] width 105 height 28
click at [1024, 20] on input "FPS239531" at bounding box center [1030, 23] width 132 height 27
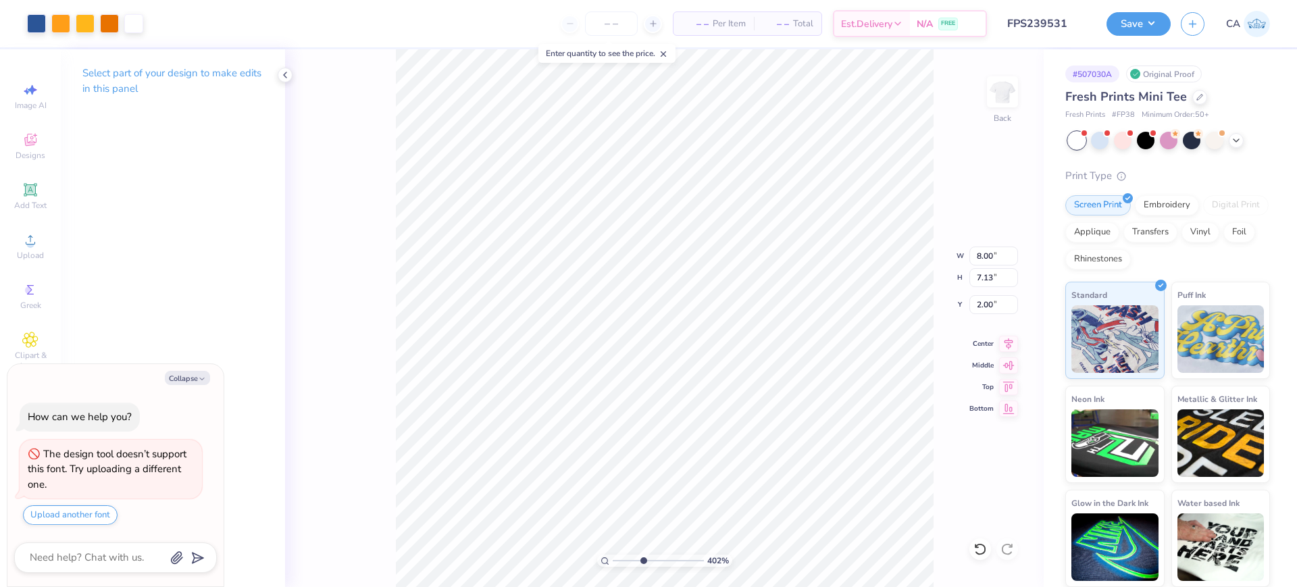
click at [1016, 37] on div "Design Title FPS239531" at bounding box center [1046, 23] width 99 height 47
click at [1015, 20] on input "FPS239531" at bounding box center [1030, 23] width 132 height 27
type textarea "x"
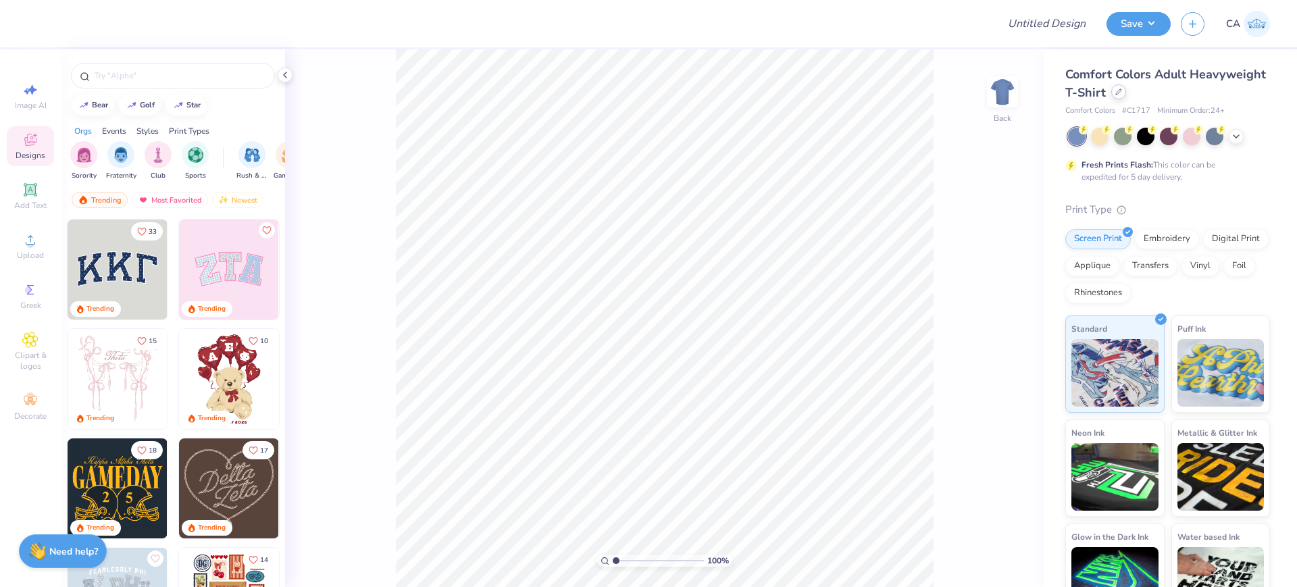
click at [1126, 99] on div at bounding box center [1118, 91] width 15 height 15
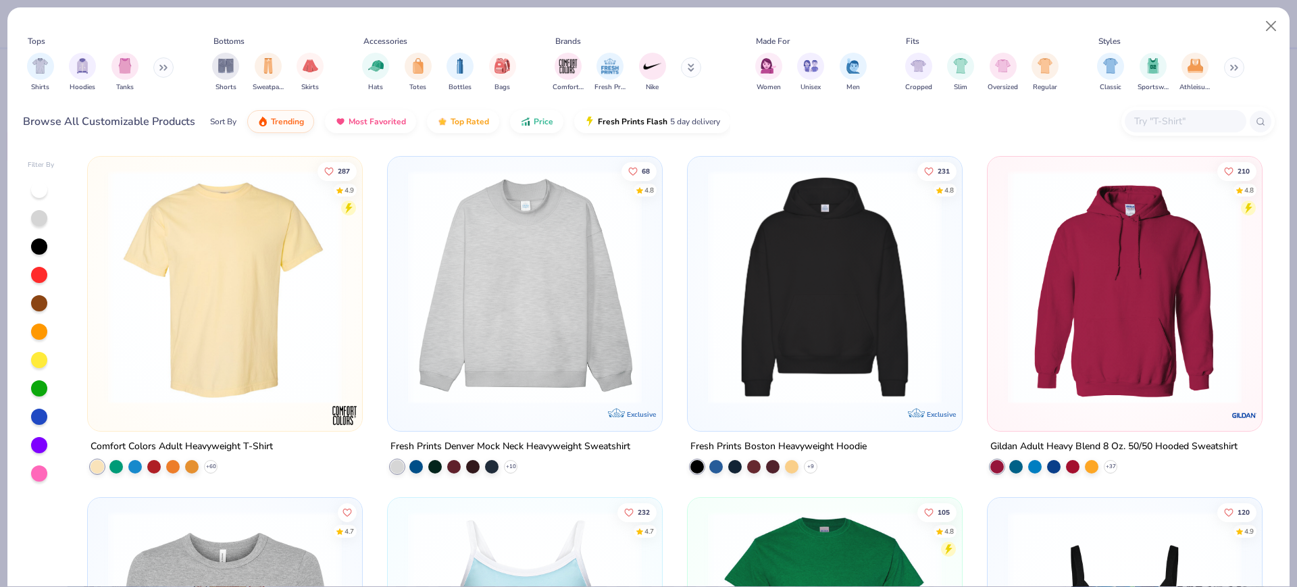
click at [1141, 134] on div at bounding box center [1197, 121] width 153 height 29
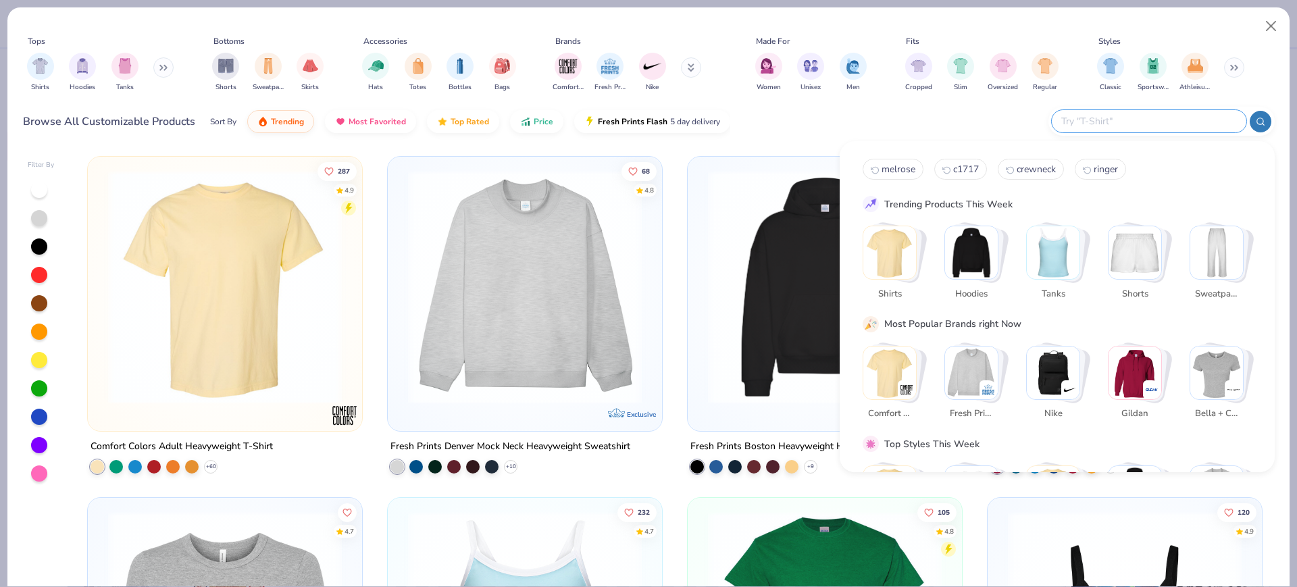
click at [1149, 121] on input "text" at bounding box center [1147, 121] width 177 height 16
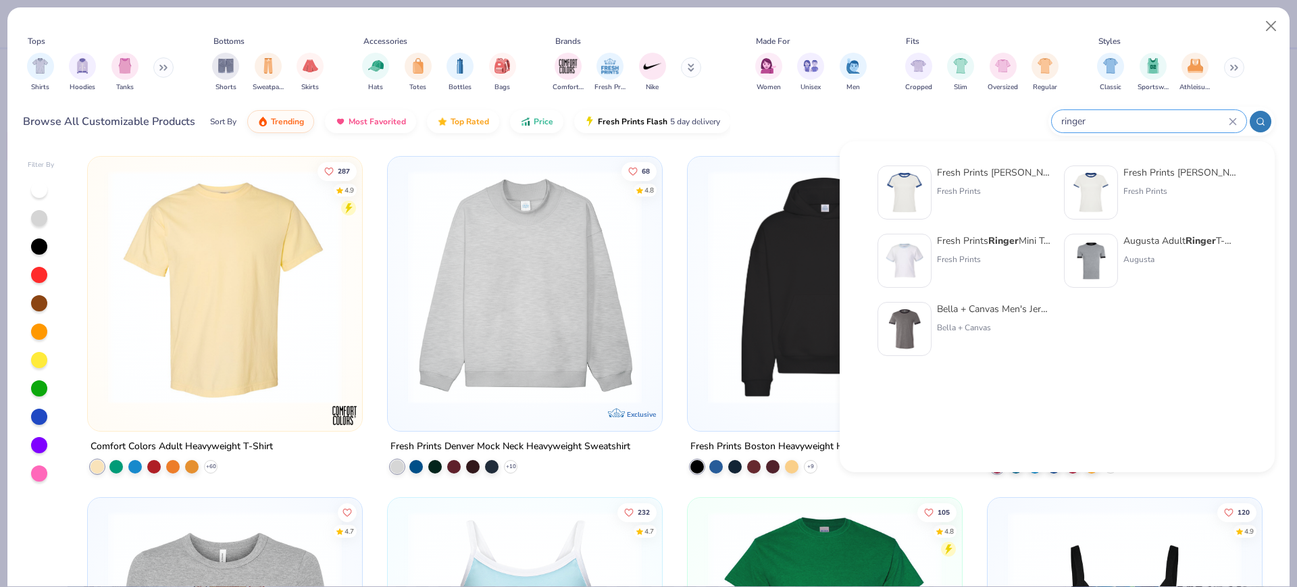
type input "ringer"
click at [1108, 269] on img at bounding box center [1091, 261] width 42 height 42
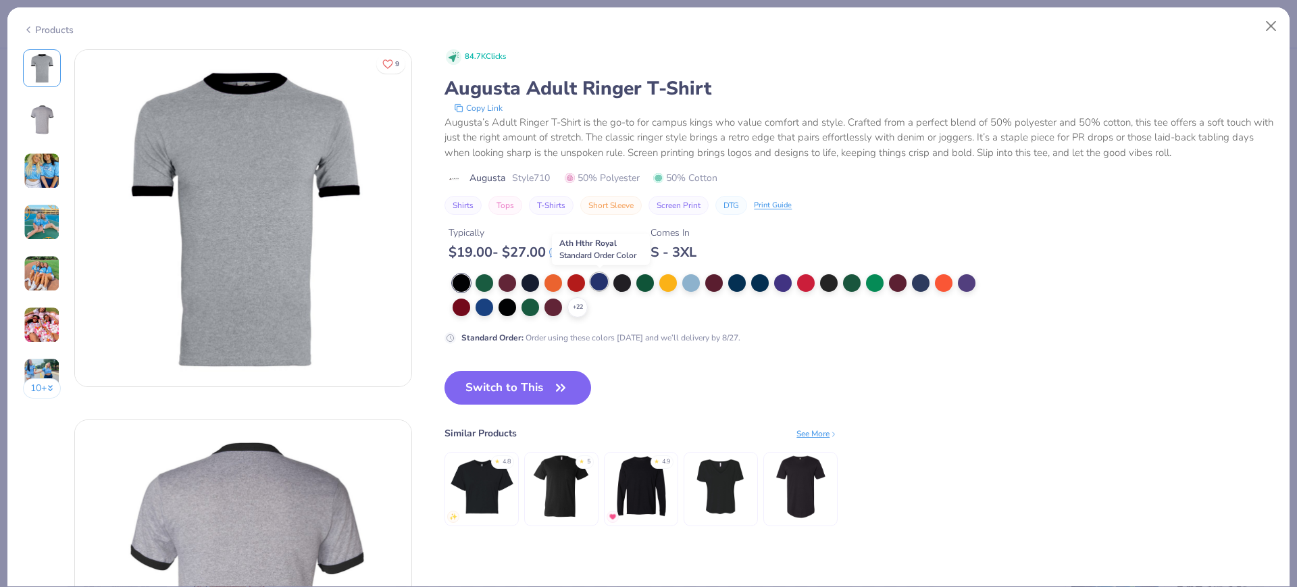
click at [599, 279] on div at bounding box center [599, 282] width 18 height 18
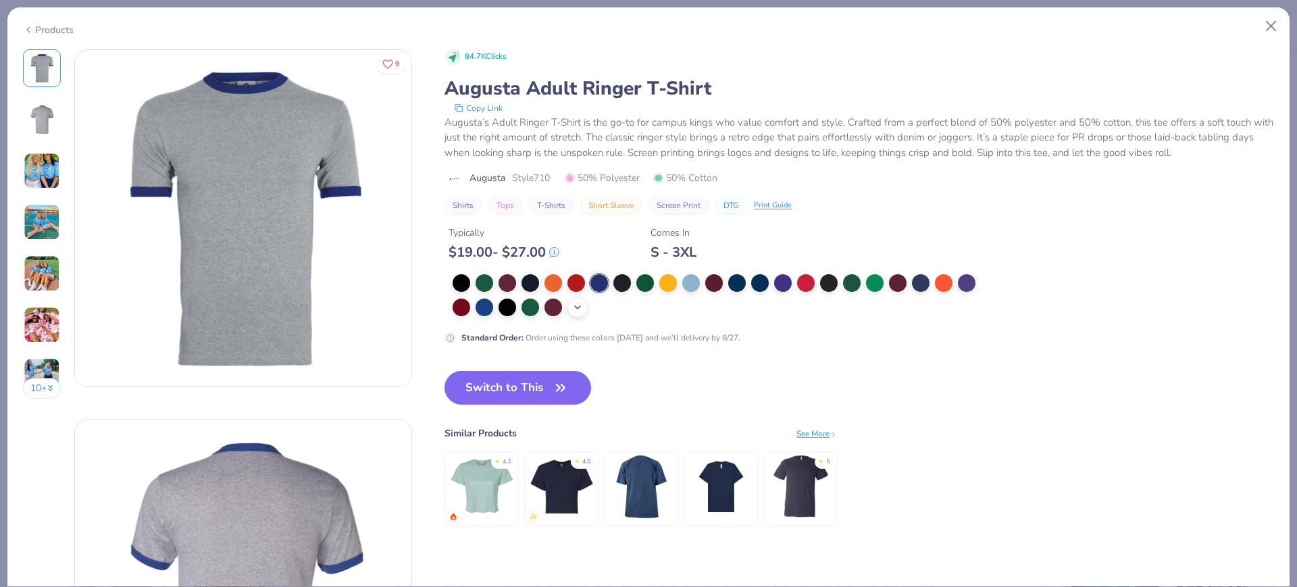
click at [575, 307] on icon at bounding box center [577, 307] width 11 height 11
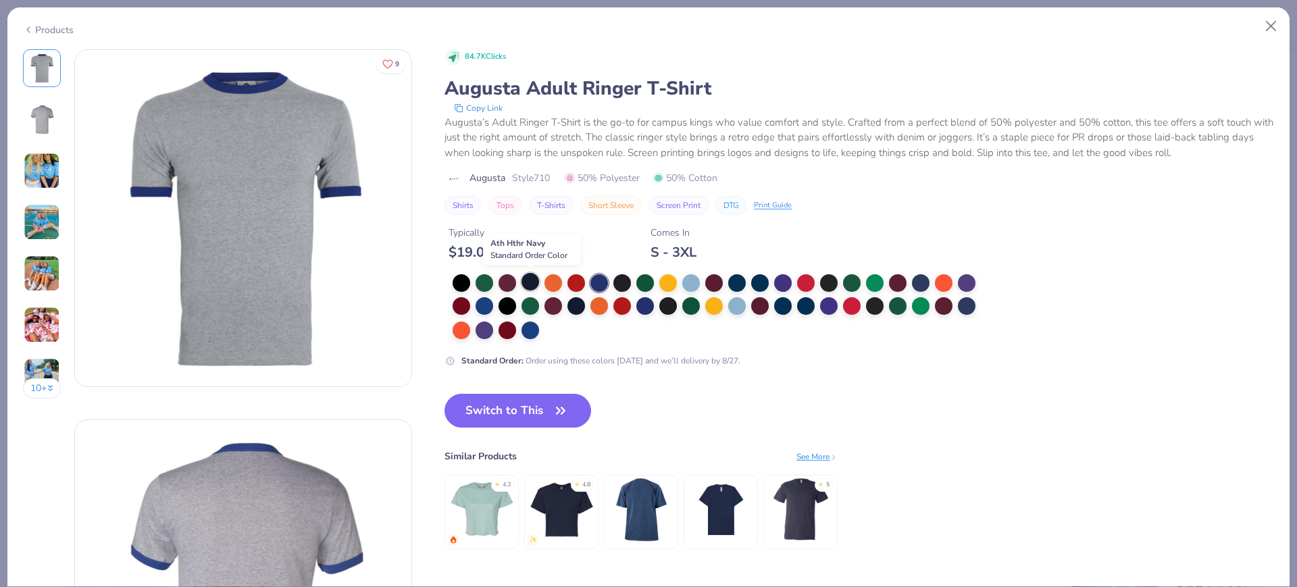
click at [526, 281] on div at bounding box center [530, 282] width 18 height 18
click at [547, 180] on span "Style 710" at bounding box center [531, 178] width 38 height 14
copy span "710"
click at [502, 402] on button "Switch to This" at bounding box center [517, 411] width 147 height 34
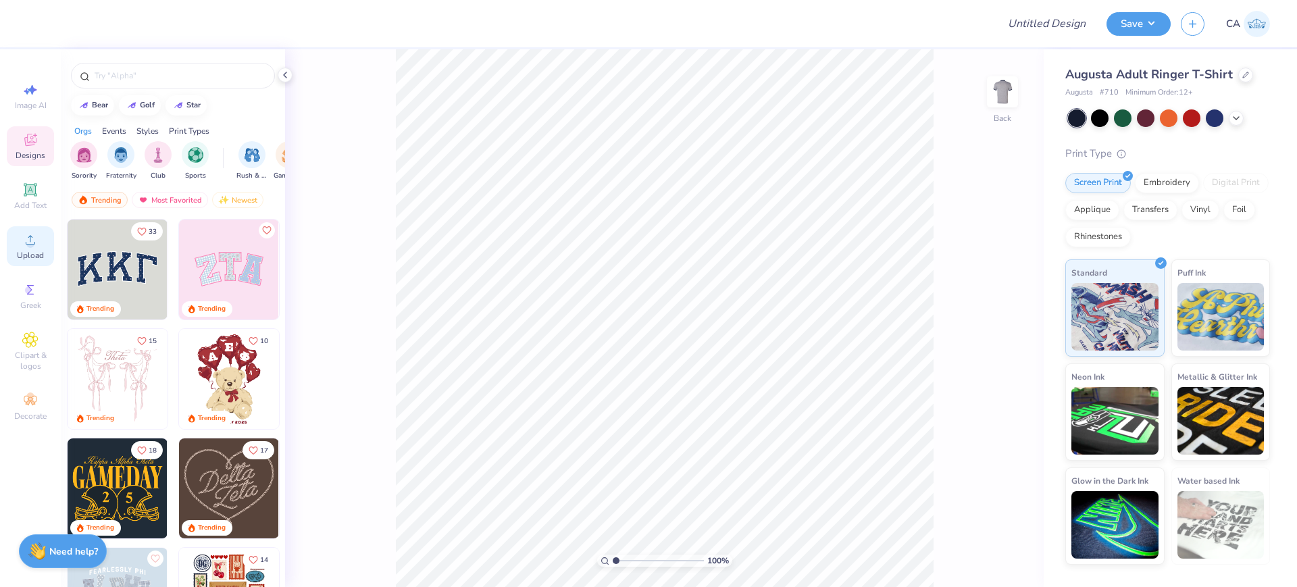
click at [31, 250] on span "Upload" at bounding box center [30, 255] width 27 height 11
click at [26, 263] on div "Upload" at bounding box center [30, 246] width 47 height 40
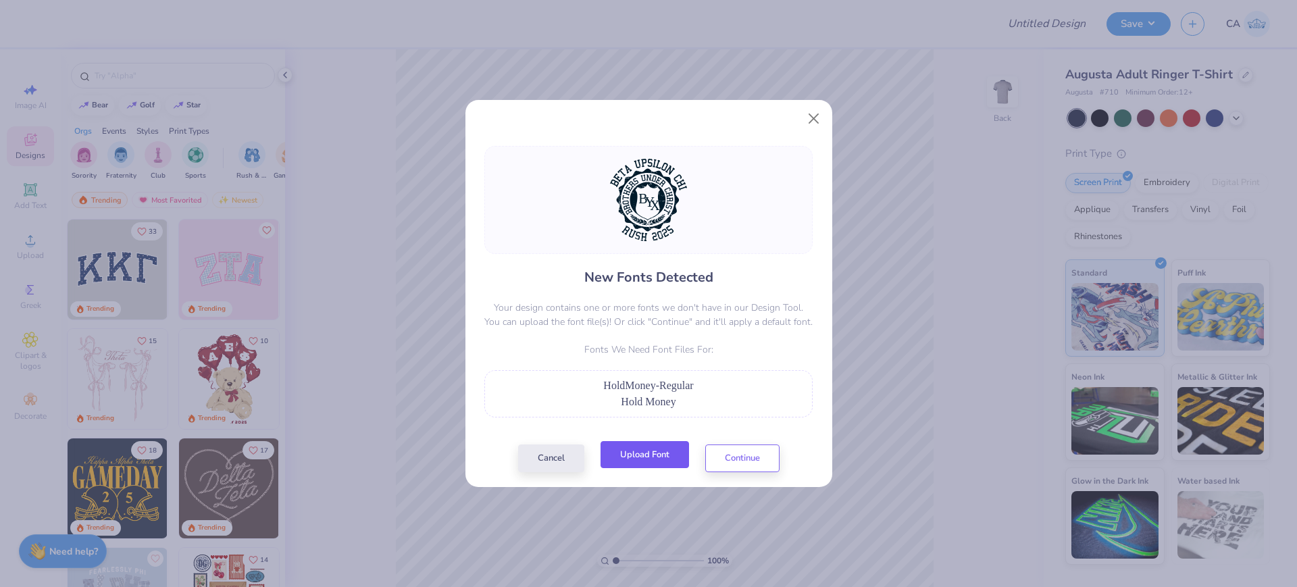
click at [658, 453] on button "Upload Font" at bounding box center [644, 455] width 88 height 28
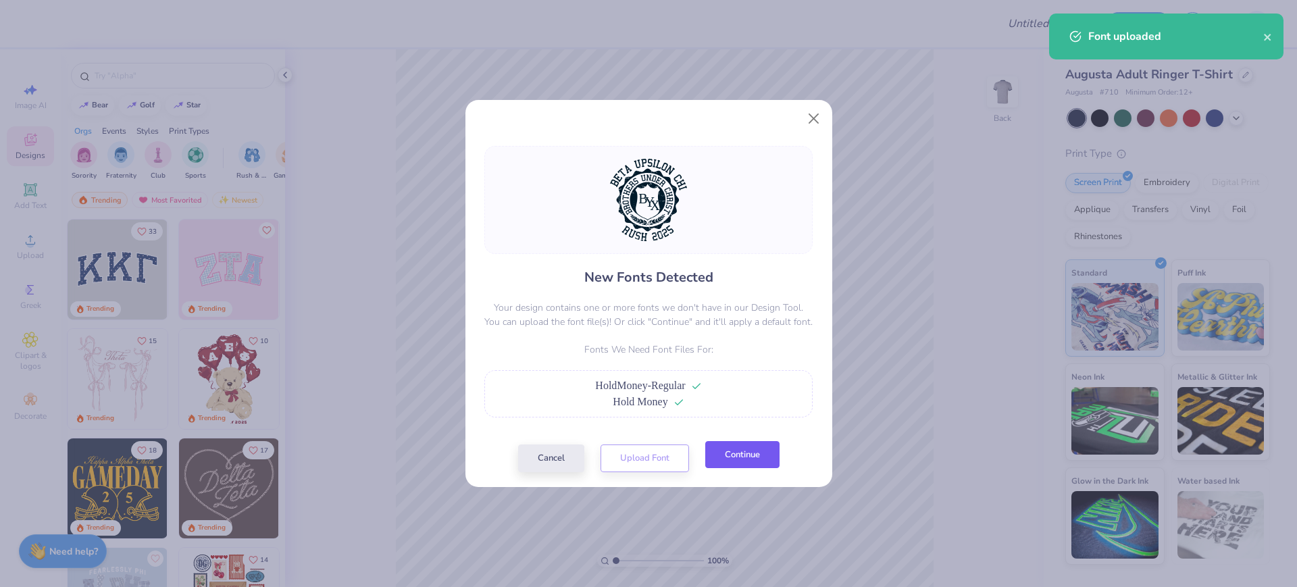
click at [750, 457] on button "Continue" at bounding box center [742, 455] width 74 height 28
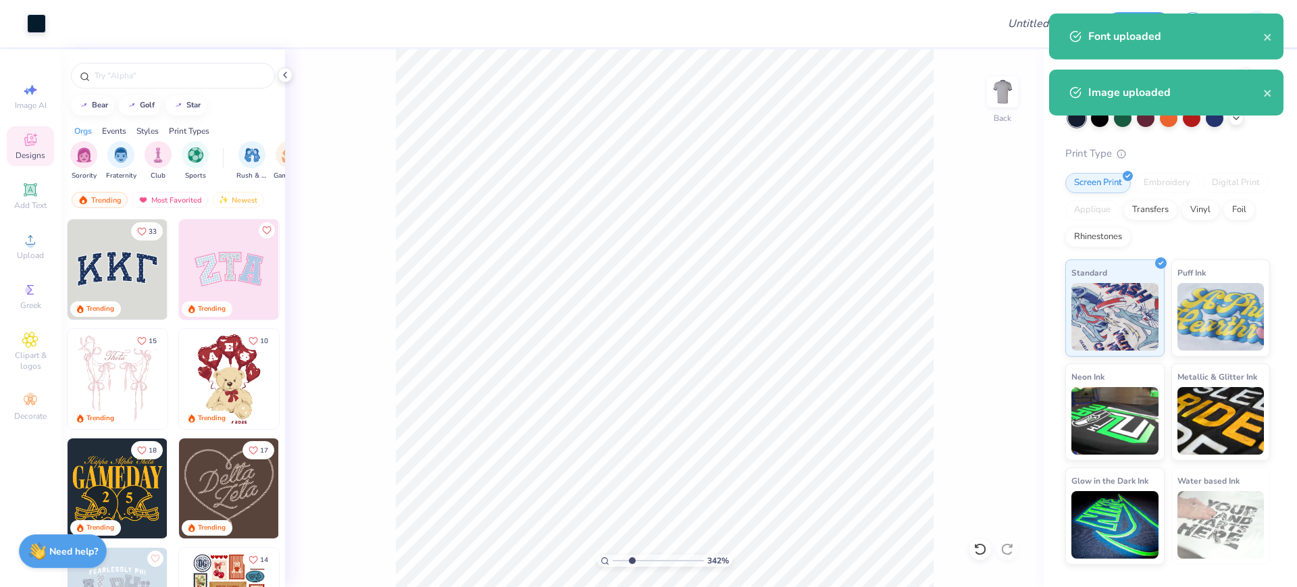
drag, startPoint x: 641, startPoint y: 562, endPoint x: 630, endPoint y: 556, distance: 12.1
type input "2.6"
click at [630, 556] on input "range" at bounding box center [657, 560] width 91 height 12
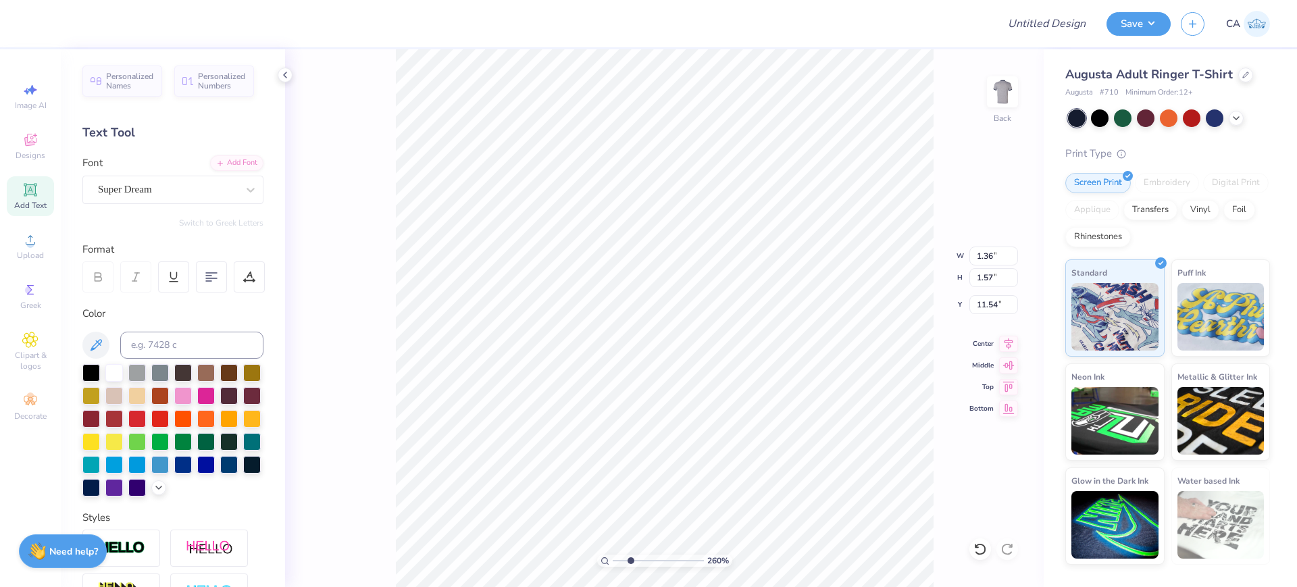
click at [157, 173] on div "Font Super Dream" at bounding box center [172, 179] width 181 height 49
click at [159, 190] on div "Super Dream" at bounding box center [168, 189] width 142 height 21
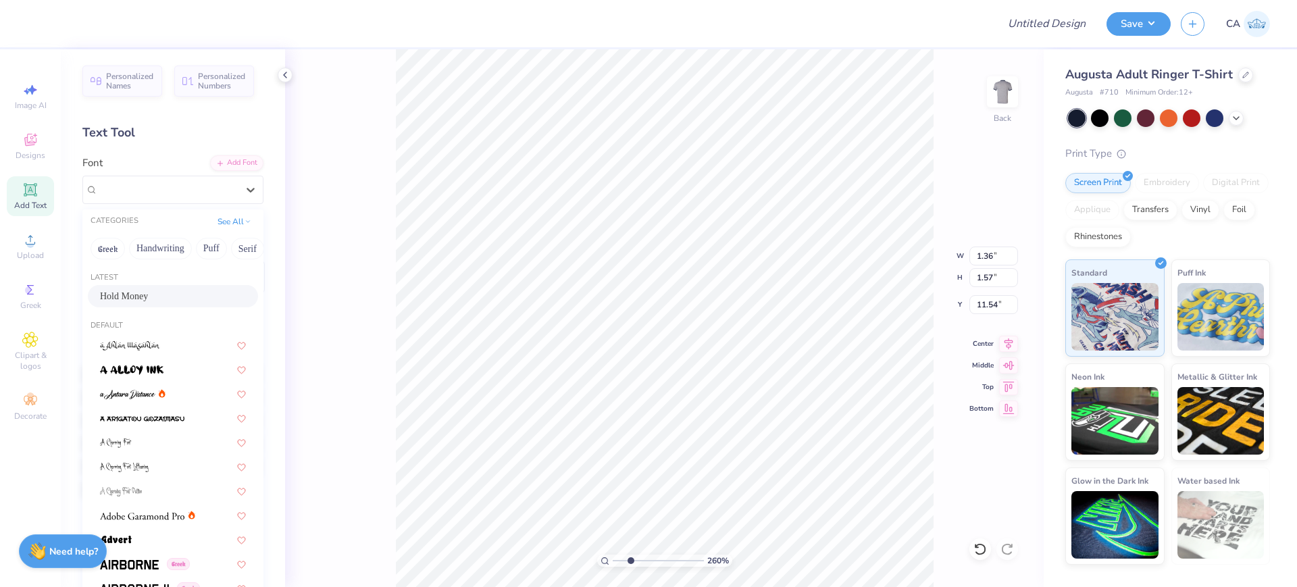
click at [137, 293] on span "Hold Money" at bounding box center [124, 296] width 48 height 14
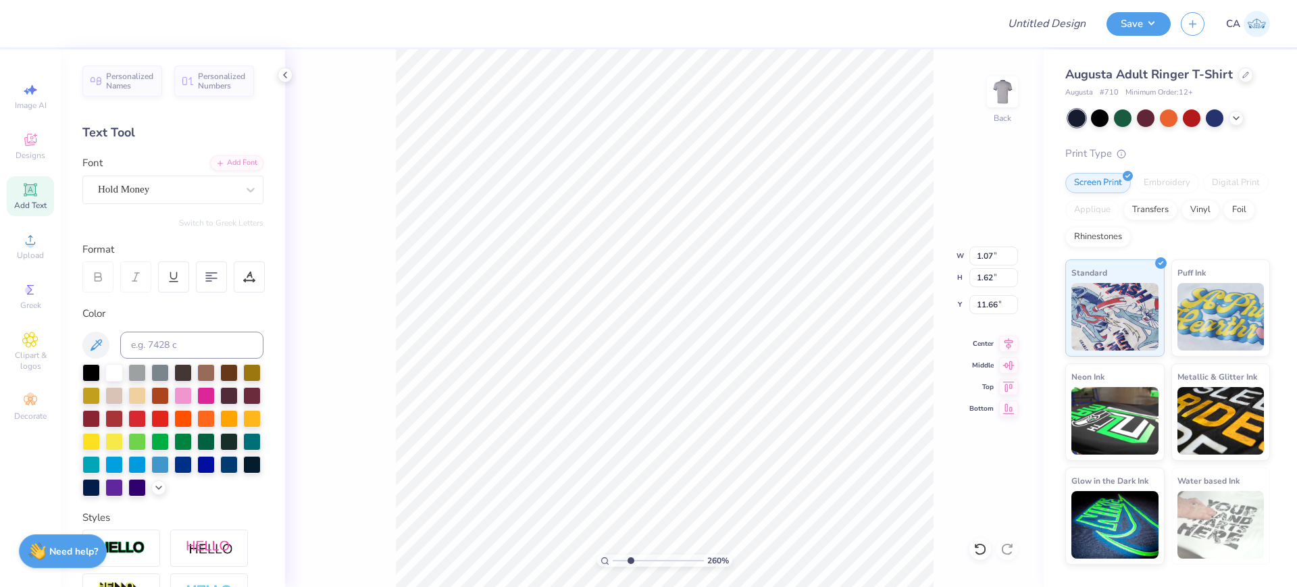
type input "1.07"
type input "1.62"
type input "11.66"
type input "1.30"
type input "1.58"
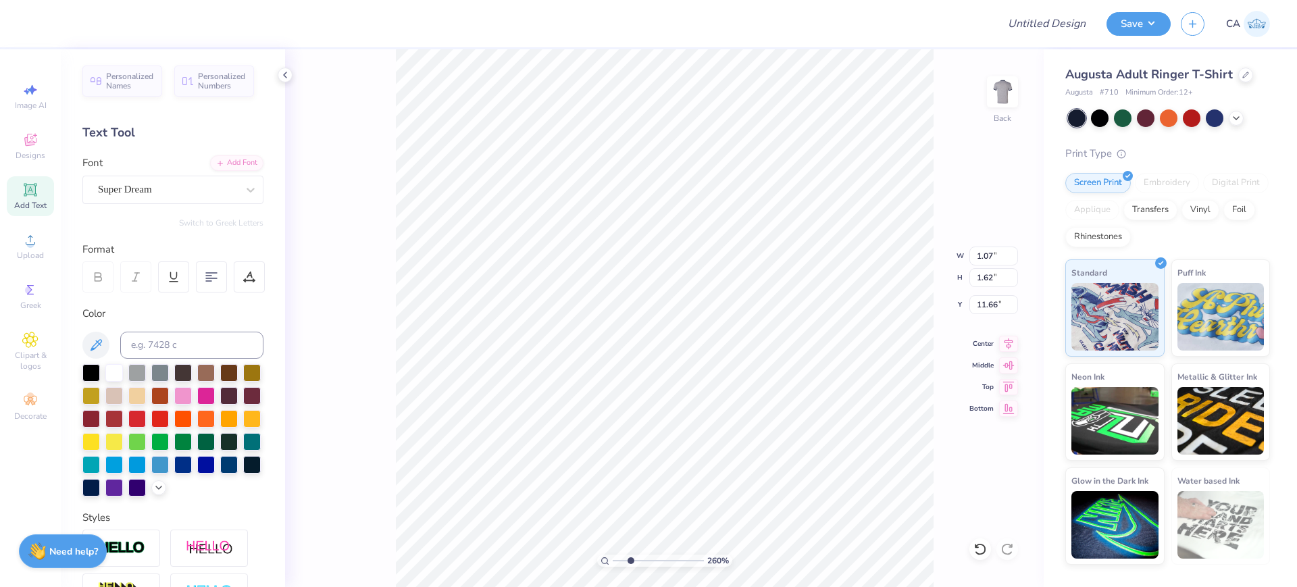
type input "12.01"
click at [161, 190] on div "Super Dream" at bounding box center [168, 189] width 142 height 21
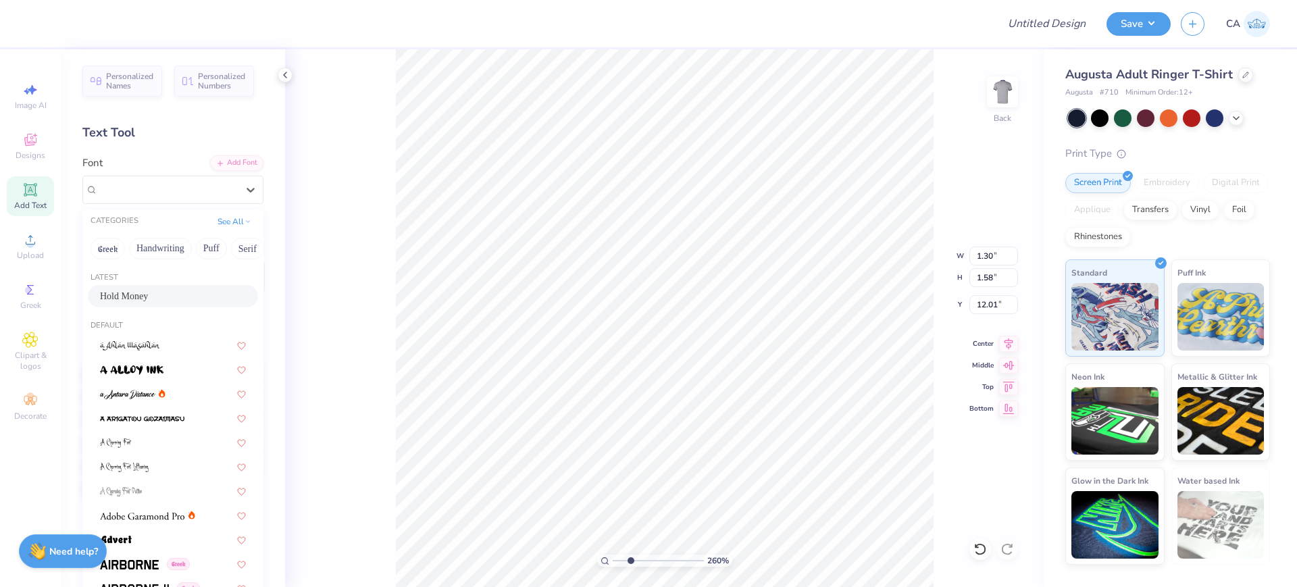
click at [128, 298] on span "Hold Money" at bounding box center [124, 296] width 48 height 14
type input "1.07"
type input "12.18"
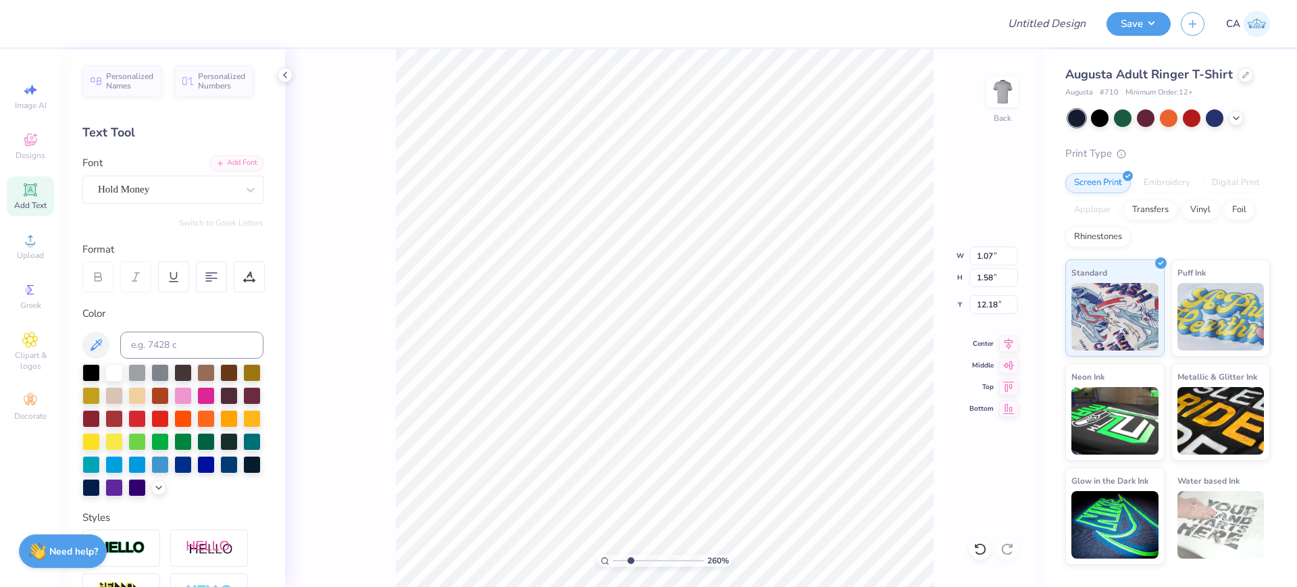
type input "1.36"
type input "1.55"
type input "12.64"
click at [165, 198] on div "Super Dream" at bounding box center [168, 189] width 142 height 21
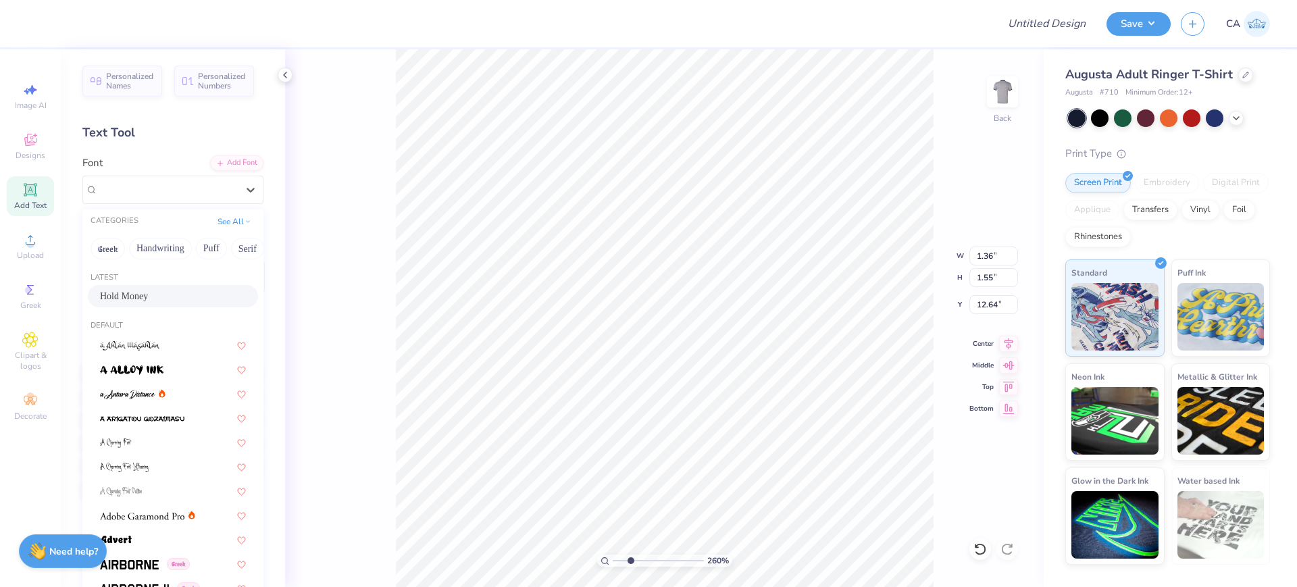
click at [147, 300] on div "Hold Money" at bounding box center [173, 296] width 146 height 14
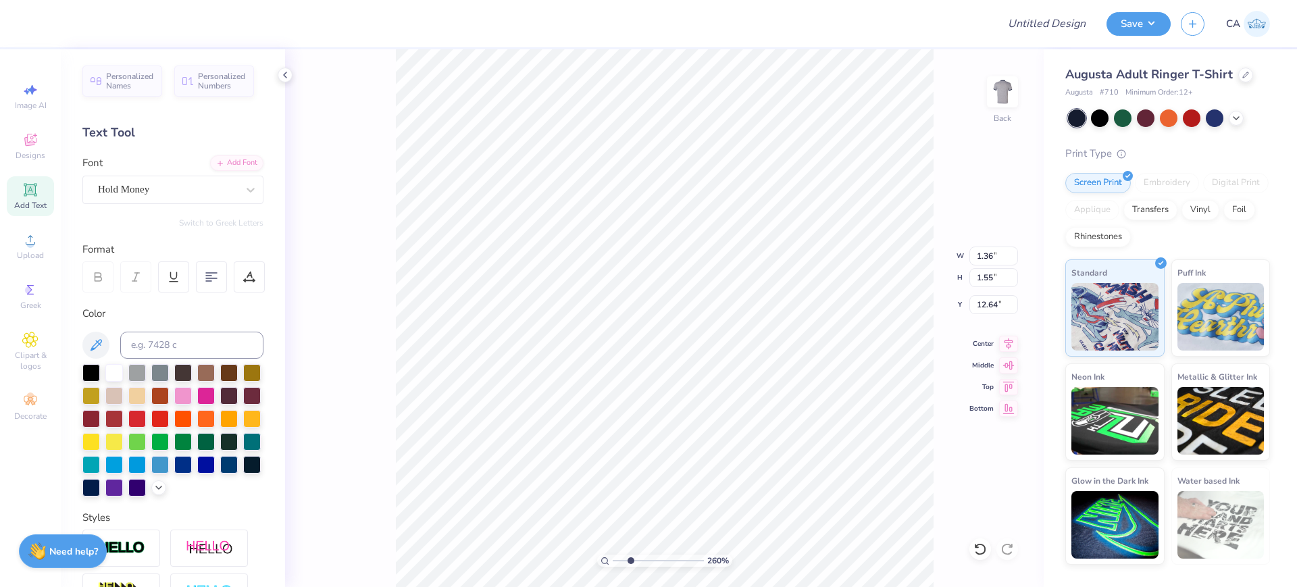
type input "1.07"
type input "1.59"
type input "12.77"
type input "1.58"
type input "12.18"
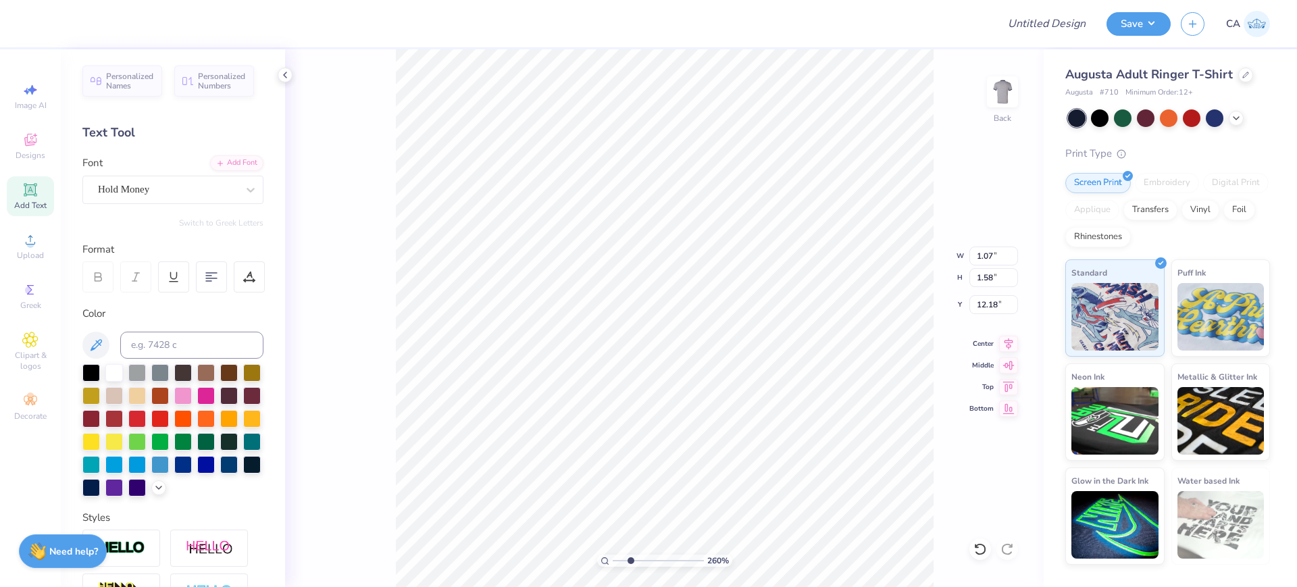
type input "2.02"
type input "2.10"
type input "11.66"
type input "2.93"
type input "2.71"
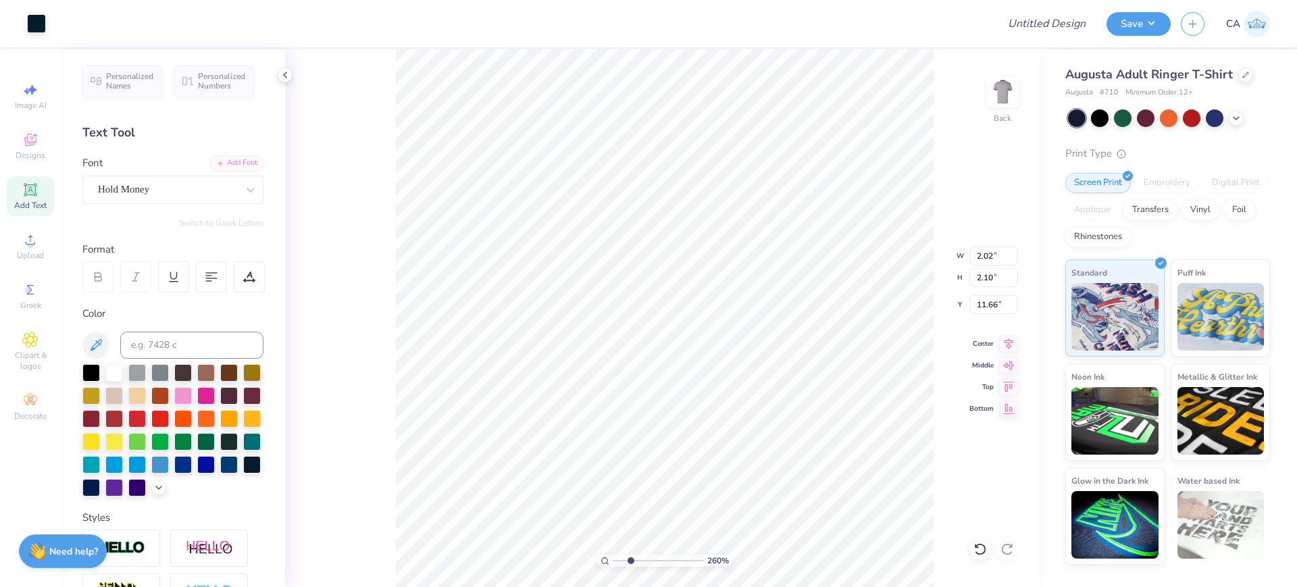
type input "11.46"
drag, startPoint x: 627, startPoint y: 558, endPoint x: 600, endPoint y: 551, distance: 27.8
type input "1"
click at [612, 554] on input "range" at bounding box center [657, 560] width 91 height 12
click at [993, 284] on input "13.22" at bounding box center [993, 277] width 49 height 19
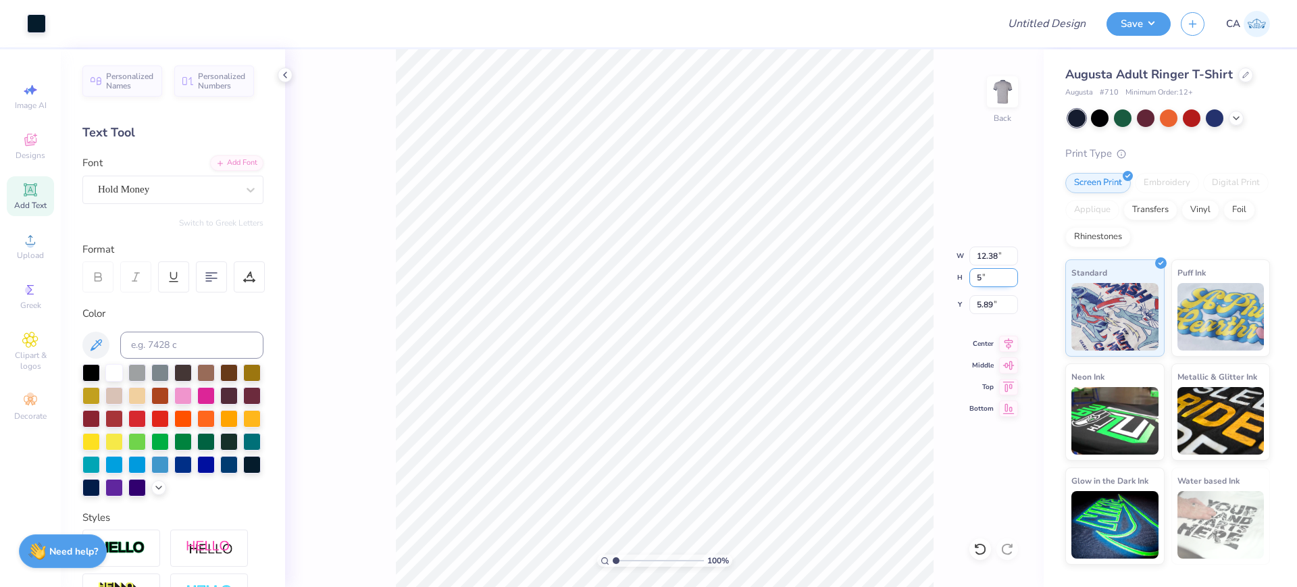
type input "5"
type input "4.69"
type input "5.00"
type input "10.00"
click at [990, 280] on input "5.00" at bounding box center [993, 277] width 49 height 19
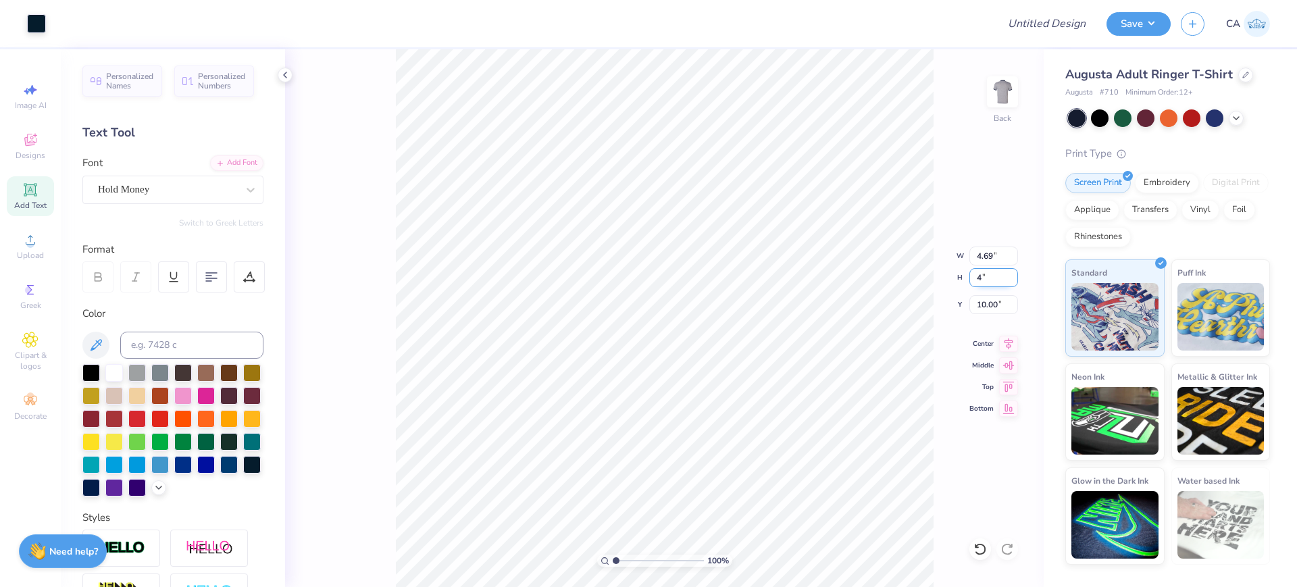
type input "4"
type input "3.75"
type input "4.00"
click at [985, 304] on input "10.50" at bounding box center [993, 304] width 49 height 19
type input "2"
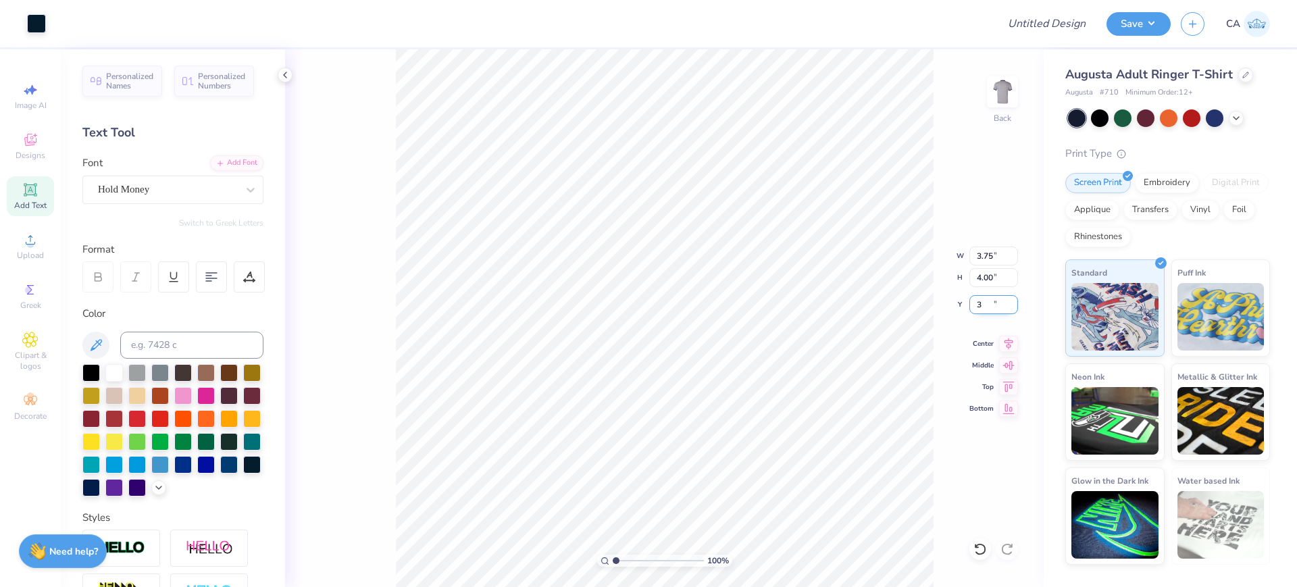
type input "3.00"
type input "1"
drag, startPoint x: 635, startPoint y: 554, endPoint x: 612, endPoint y: 550, distance: 22.5
click at [612, 554] on input "range" at bounding box center [657, 560] width 91 height 12
click at [980, 278] on input "4.00" at bounding box center [993, 277] width 49 height 19
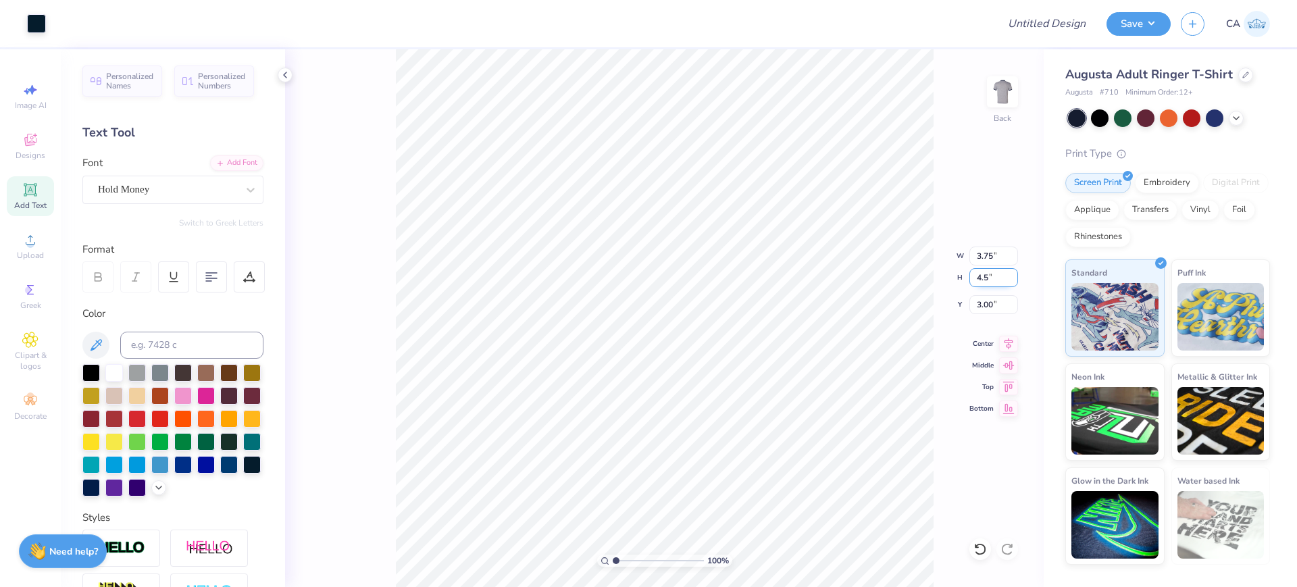
type input "4.5"
type input "4.22"
type input "4.50"
click at [984, 305] on input "2.75" at bounding box center [993, 304] width 49 height 19
type input "3.00"
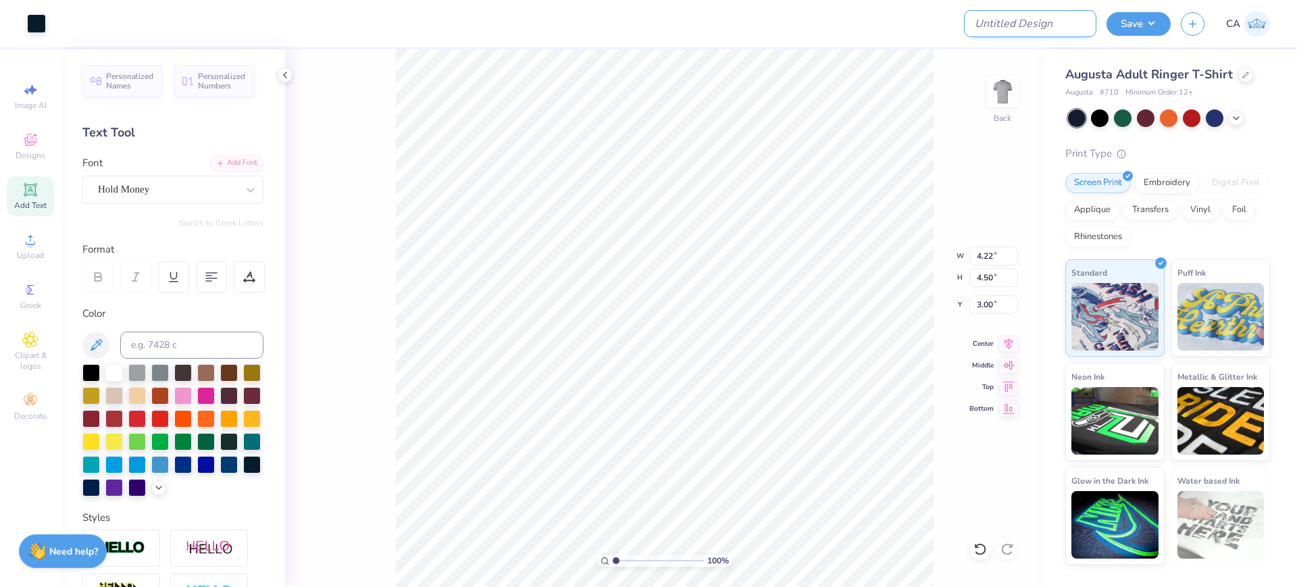
click at [1024, 29] on input "Design Title" at bounding box center [1030, 23] width 132 height 27
paste input "FPS239337"
type input "FPS239337"
click at [1138, 26] on button "Save" at bounding box center [1138, 22] width 64 height 24
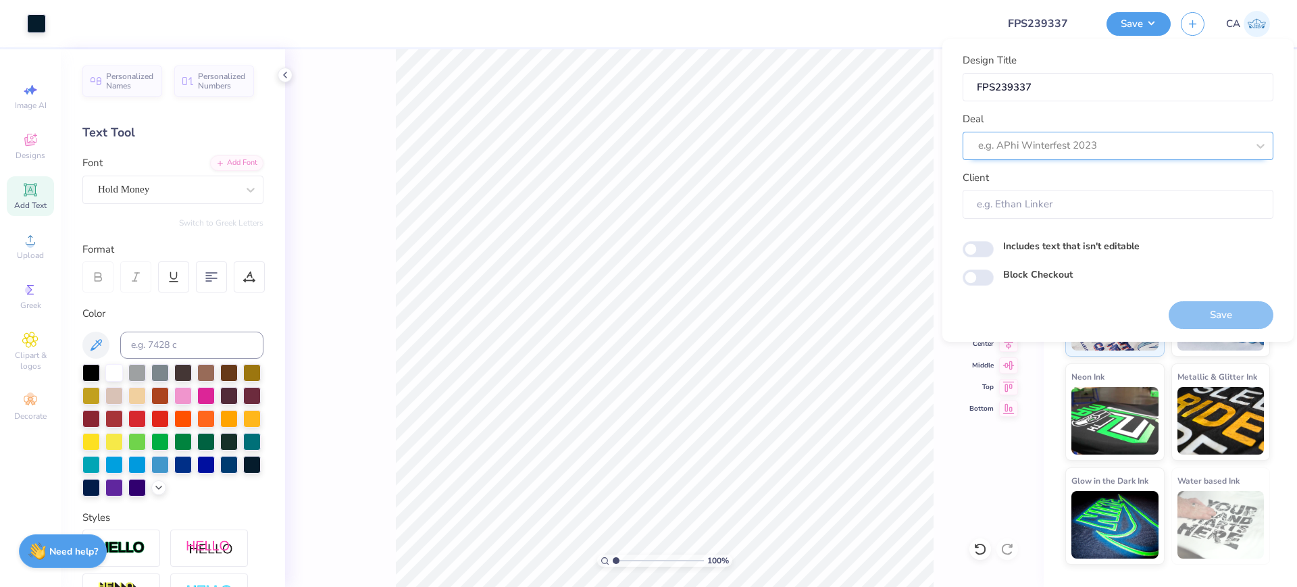
click at [1090, 132] on div "e.g. APhi Winterfest 2023" at bounding box center [1117, 146] width 311 height 28
click at [1047, 179] on div "Design Tool Gallery" at bounding box center [1118, 182] width 300 height 22
type input "design tool gall"
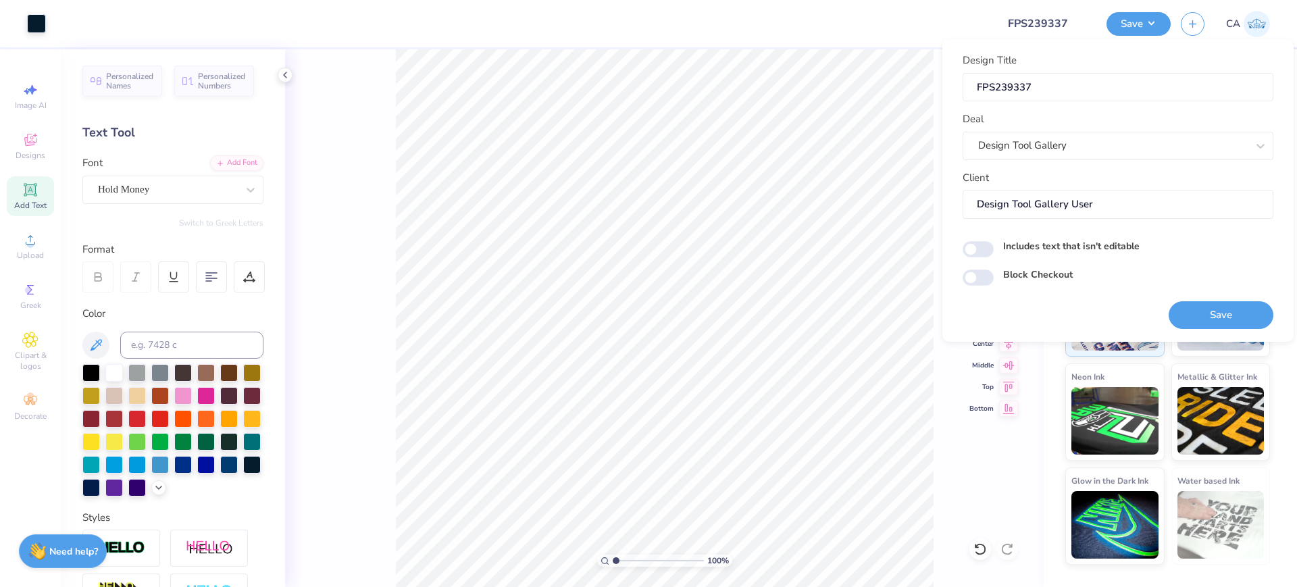
type input "Design Tool Gallery User"
click at [1178, 307] on button "Save" at bounding box center [1220, 315] width 105 height 28
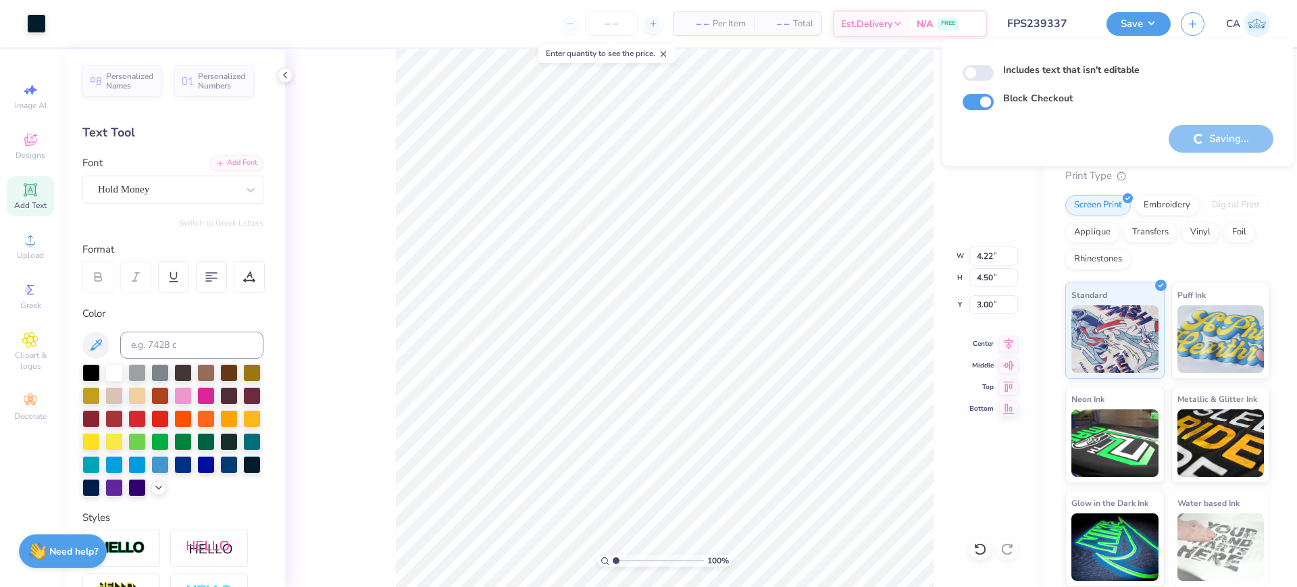
checkbox input "true"
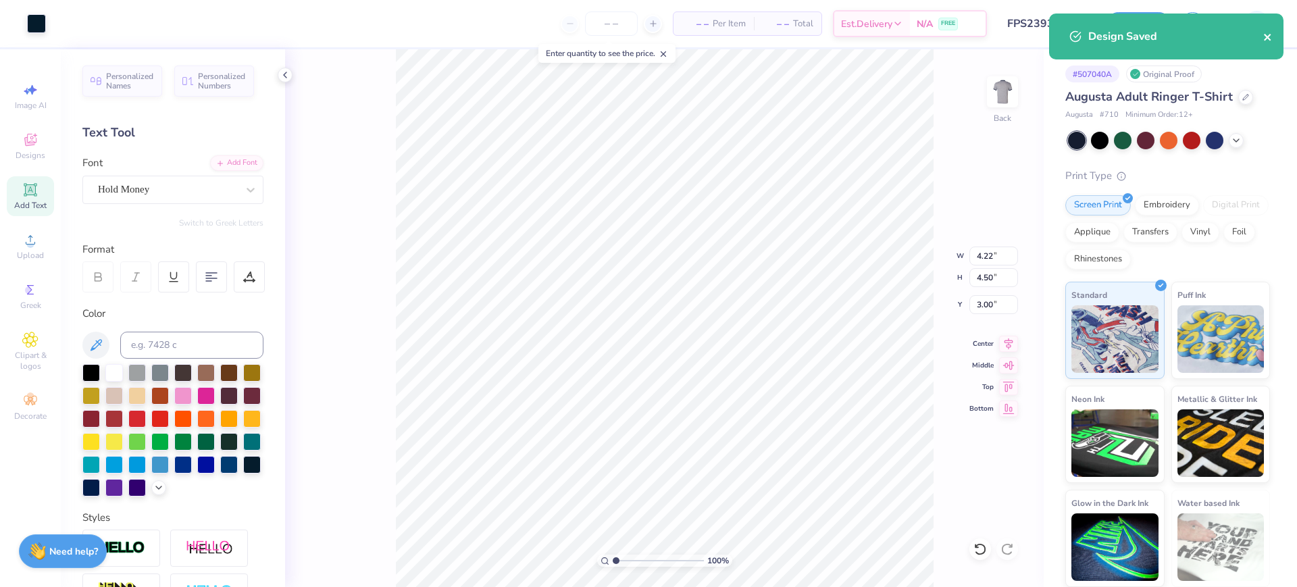
click at [1268, 36] on icon "close" at bounding box center [1266, 37] width 7 height 7
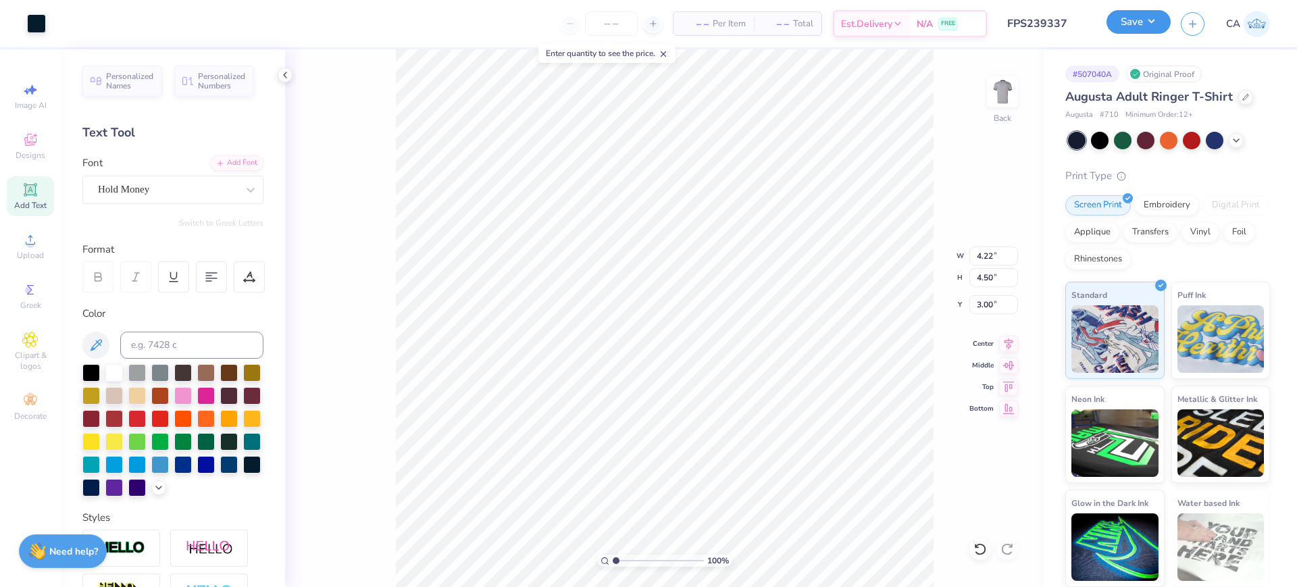
click at [1136, 30] on button "Save" at bounding box center [1138, 22] width 64 height 24
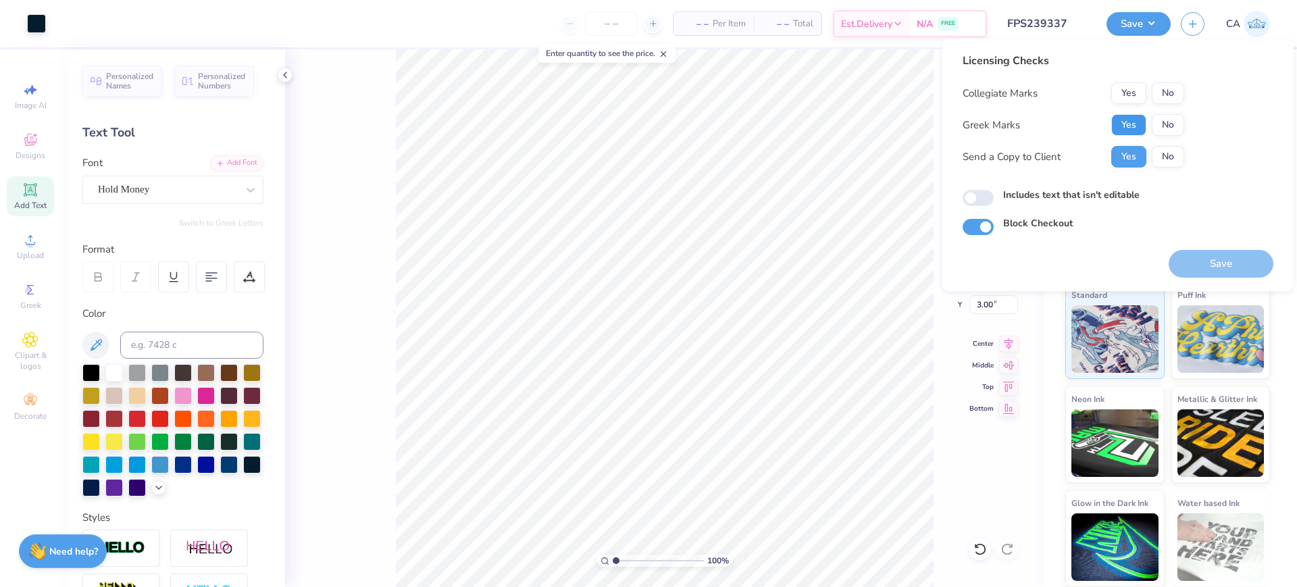
click at [1141, 116] on button "Yes" at bounding box center [1128, 125] width 35 height 22
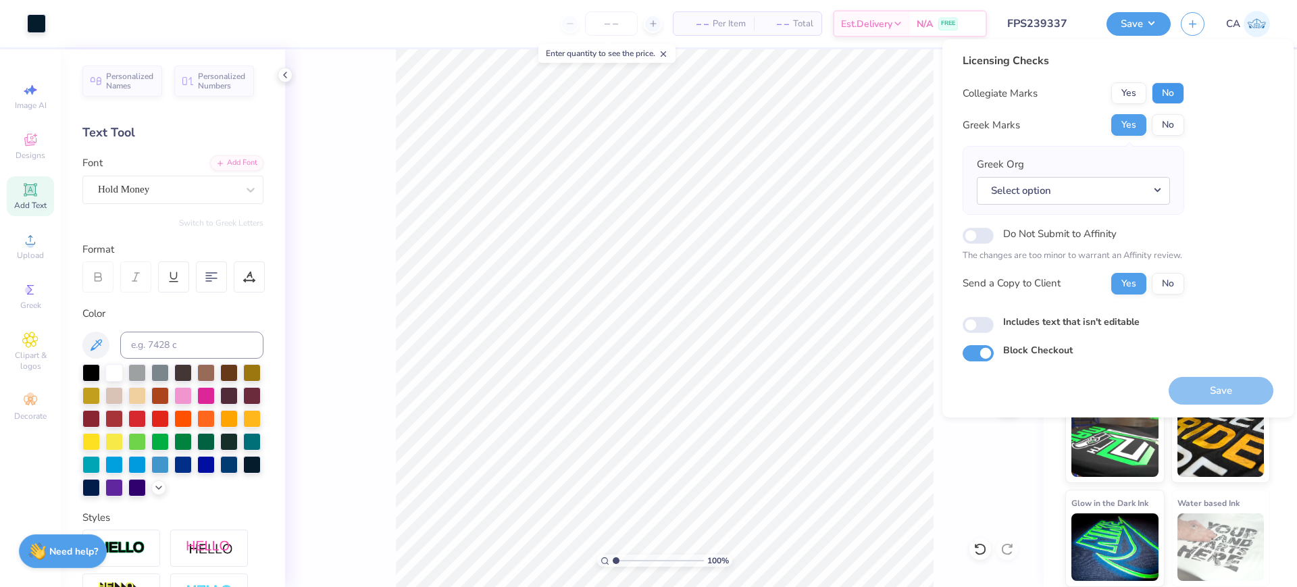
click at [1162, 93] on button "No" at bounding box center [1167, 93] width 32 height 22
click at [1129, 189] on button "Select option" at bounding box center [1072, 191] width 193 height 28
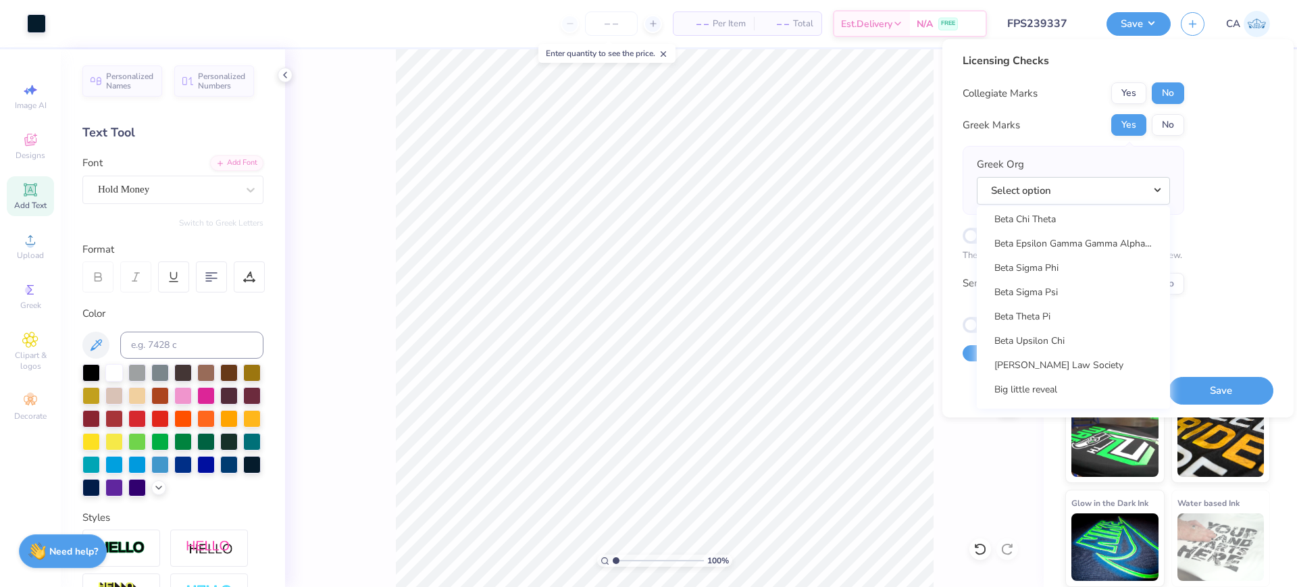
scroll to position [1935, 0]
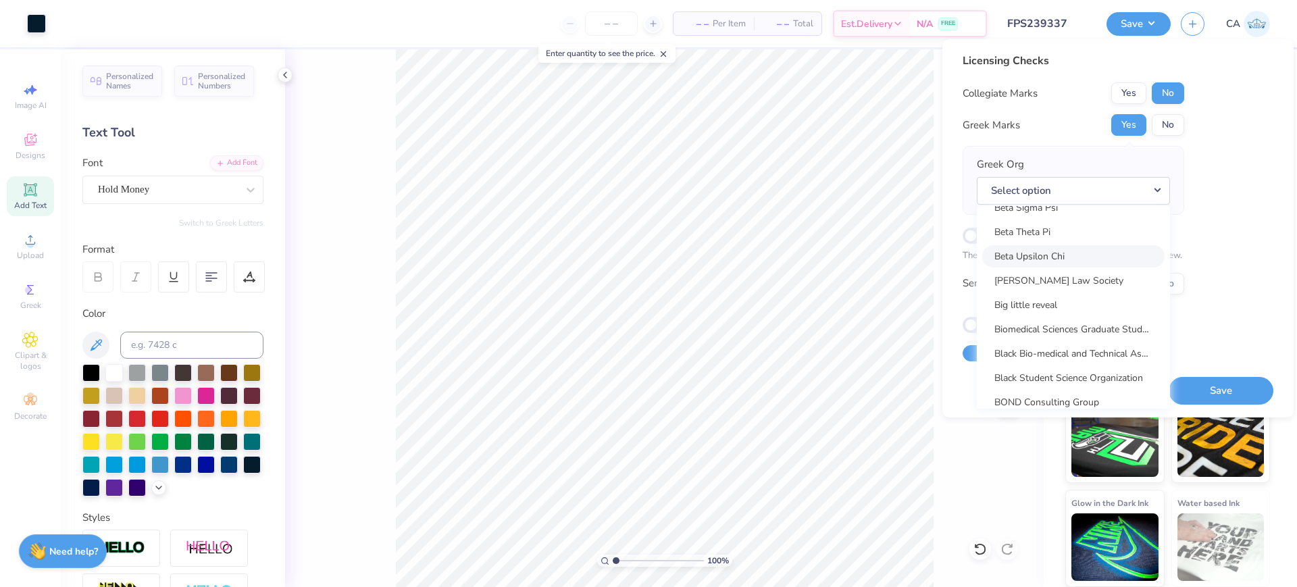
click at [1041, 260] on link "Beta Upsilon Chi" at bounding box center [1073, 256] width 182 height 22
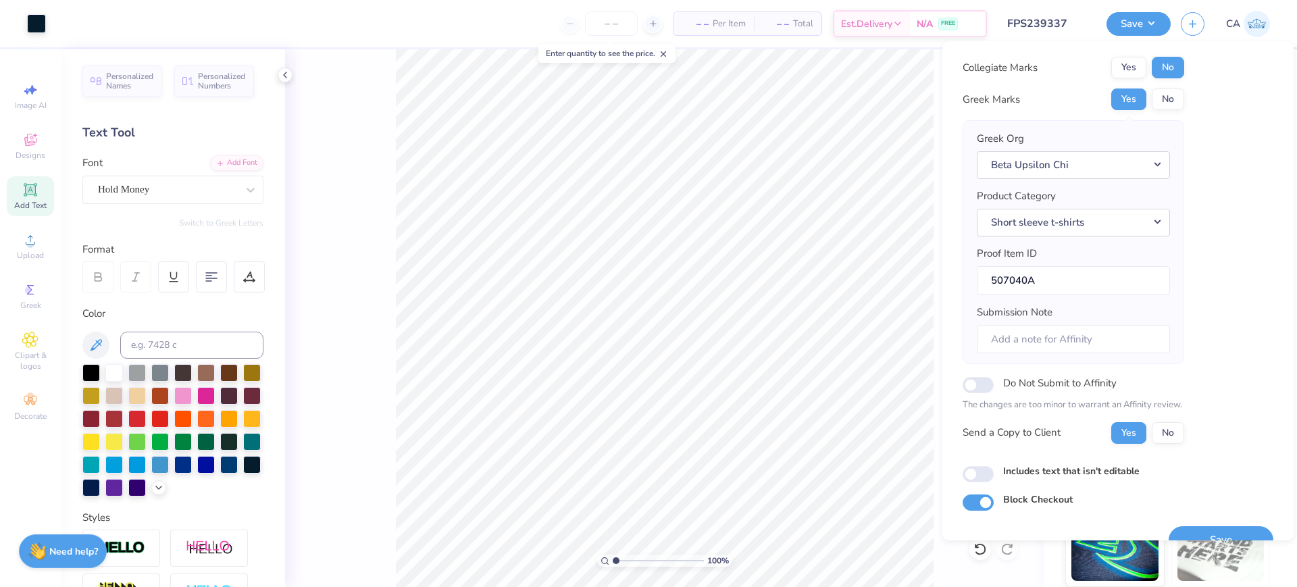
scroll to position [54, 0]
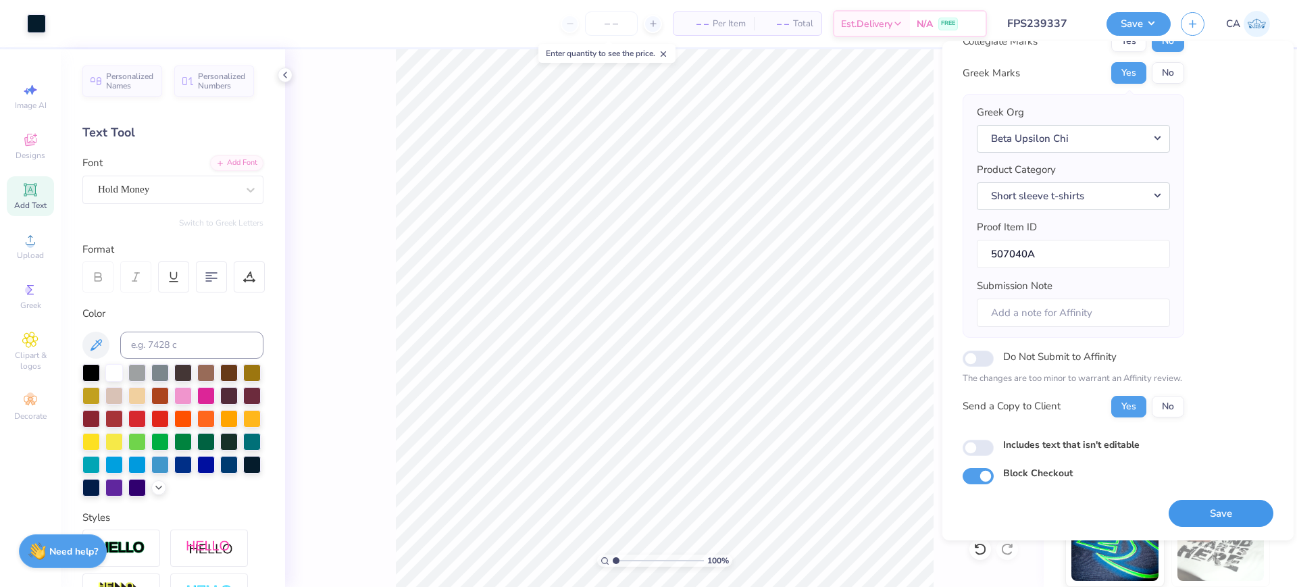
click at [1201, 510] on button "Save" at bounding box center [1220, 514] width 105 height 28
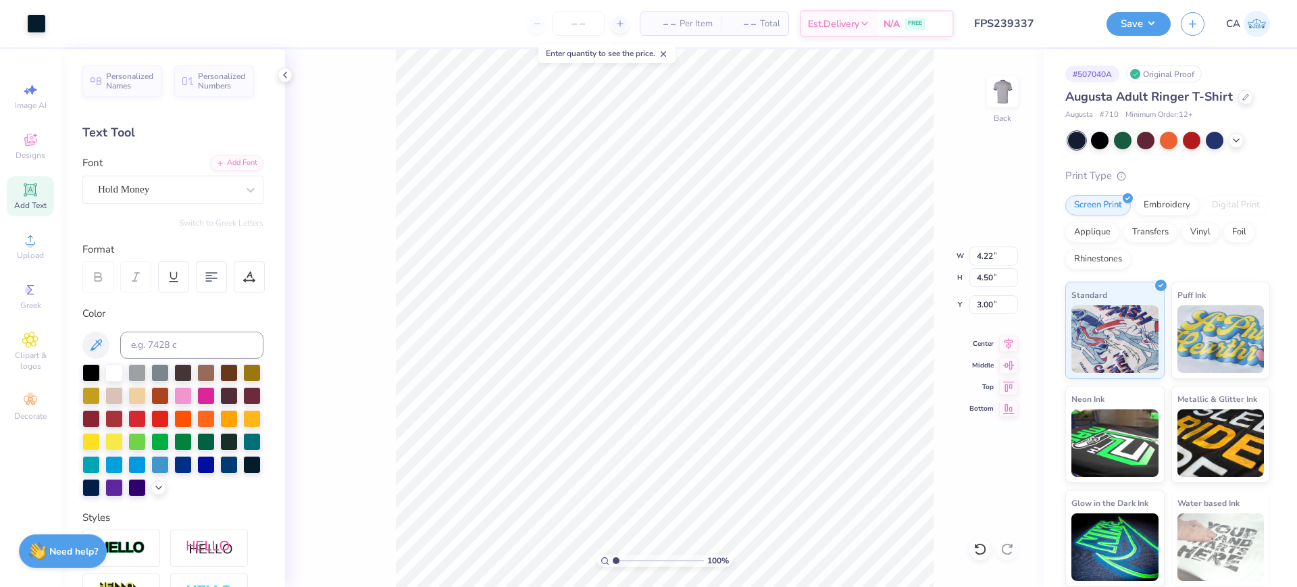
click at [1045, 20] on input "FPS239337" at bounding box center [1030, 23] width 132 height 27
